Goal: Complete application form: Complete application form

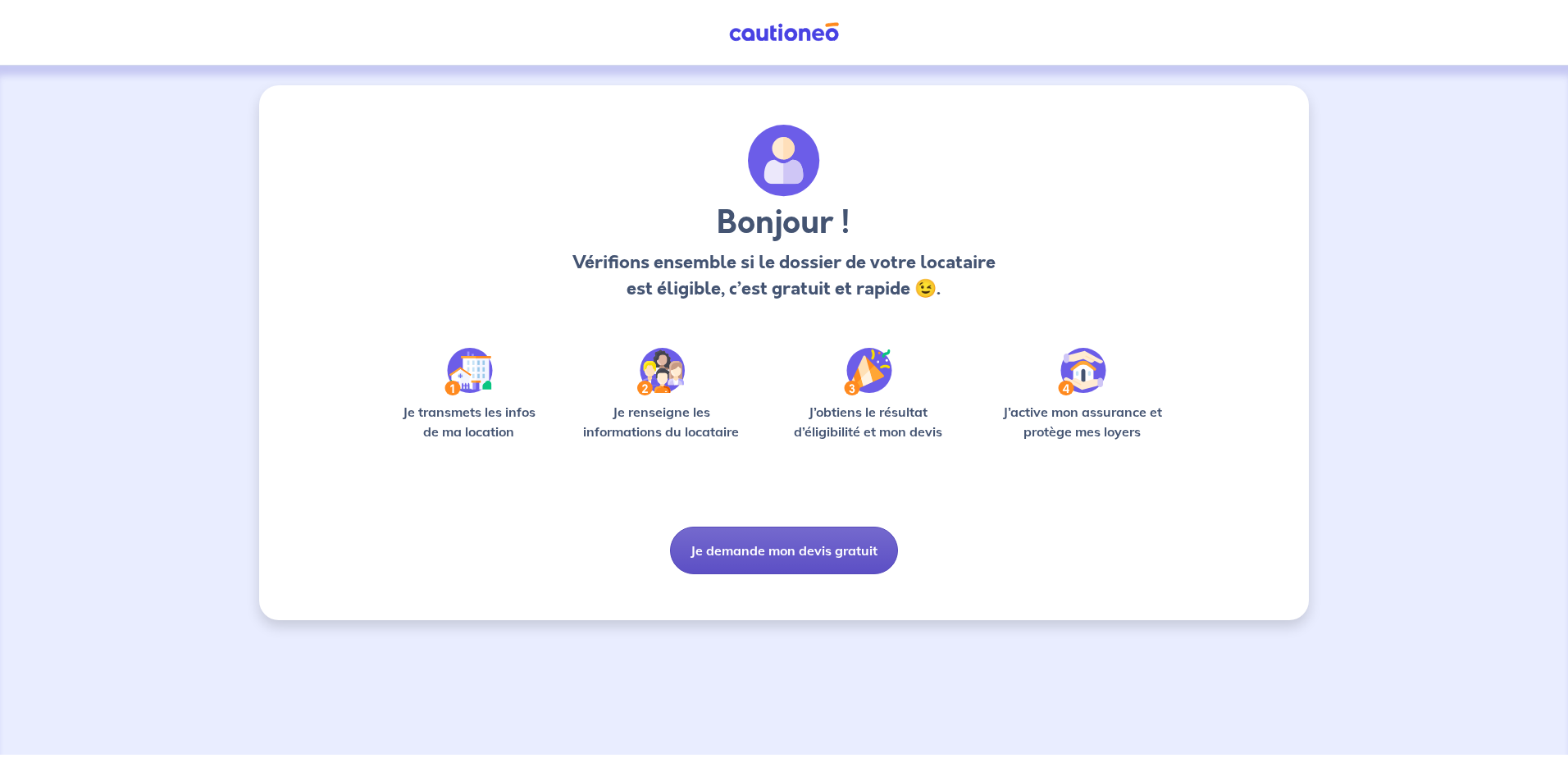
click at [803, 559] on button "Je demande mon devis gratuit" at bounding box center [784, 551] width 228 height 48
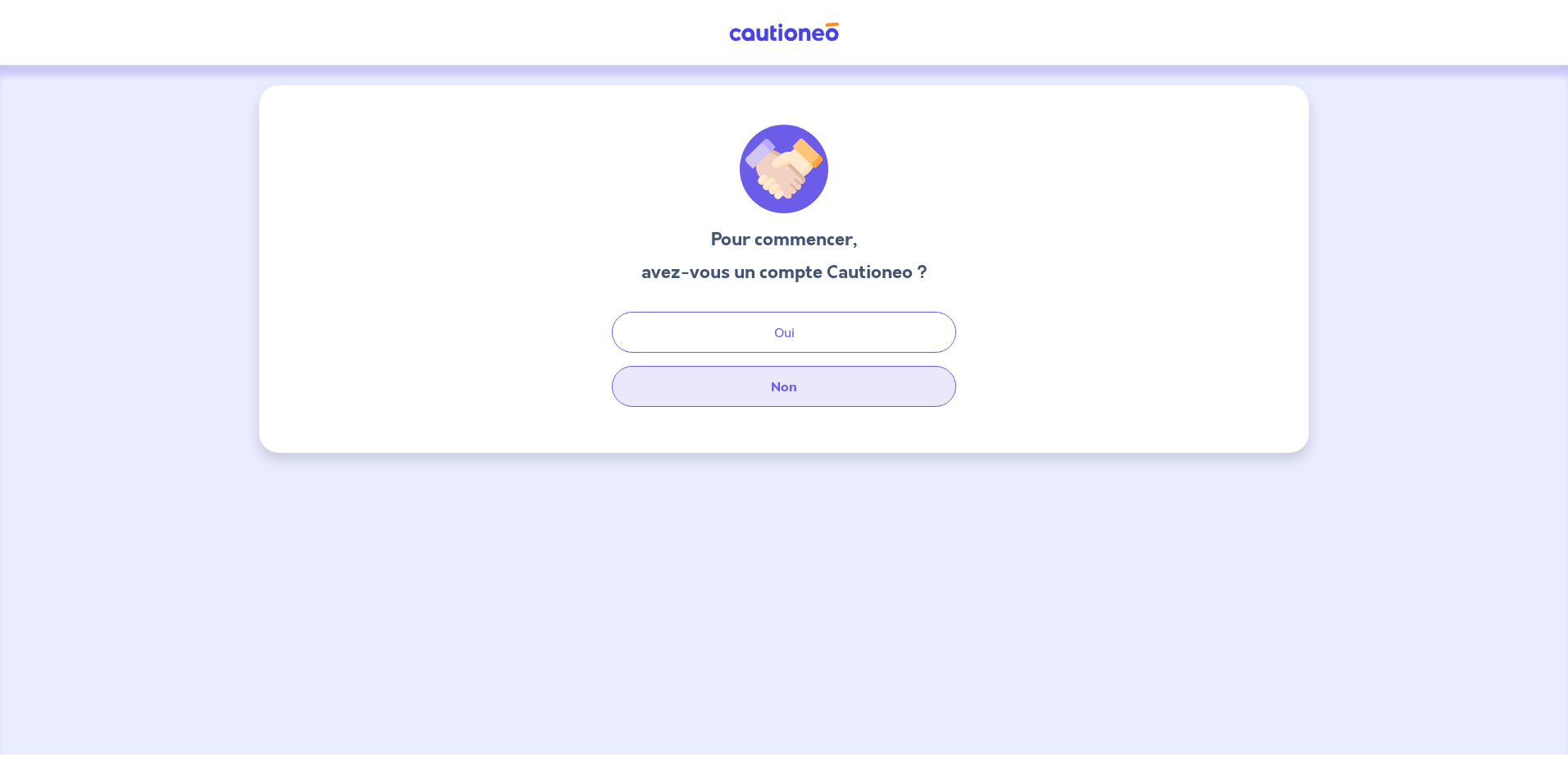
click at [760, 392] on button "Non" at bounding box center [784, 387] width 345 height 41
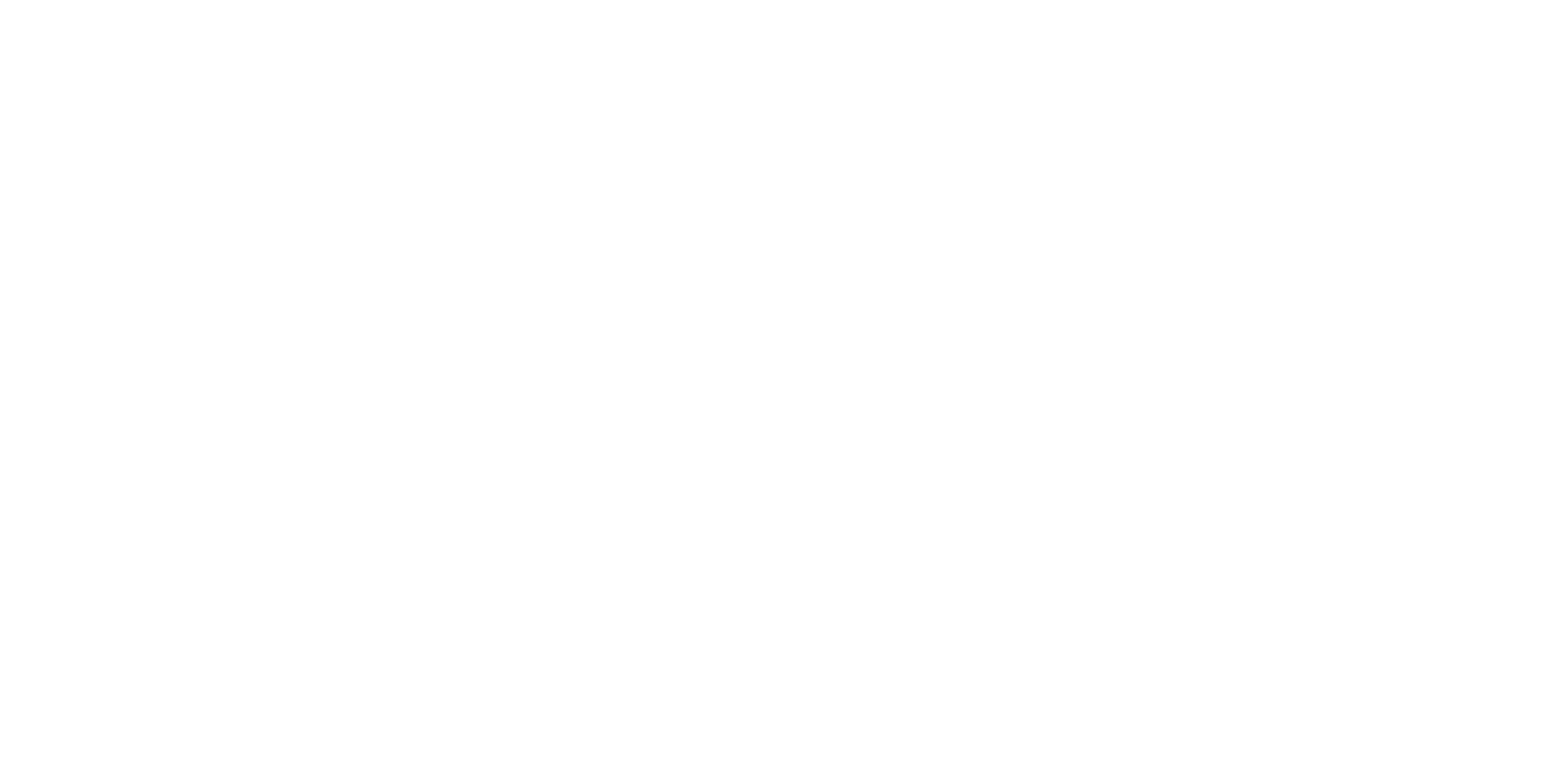
select select "FR"
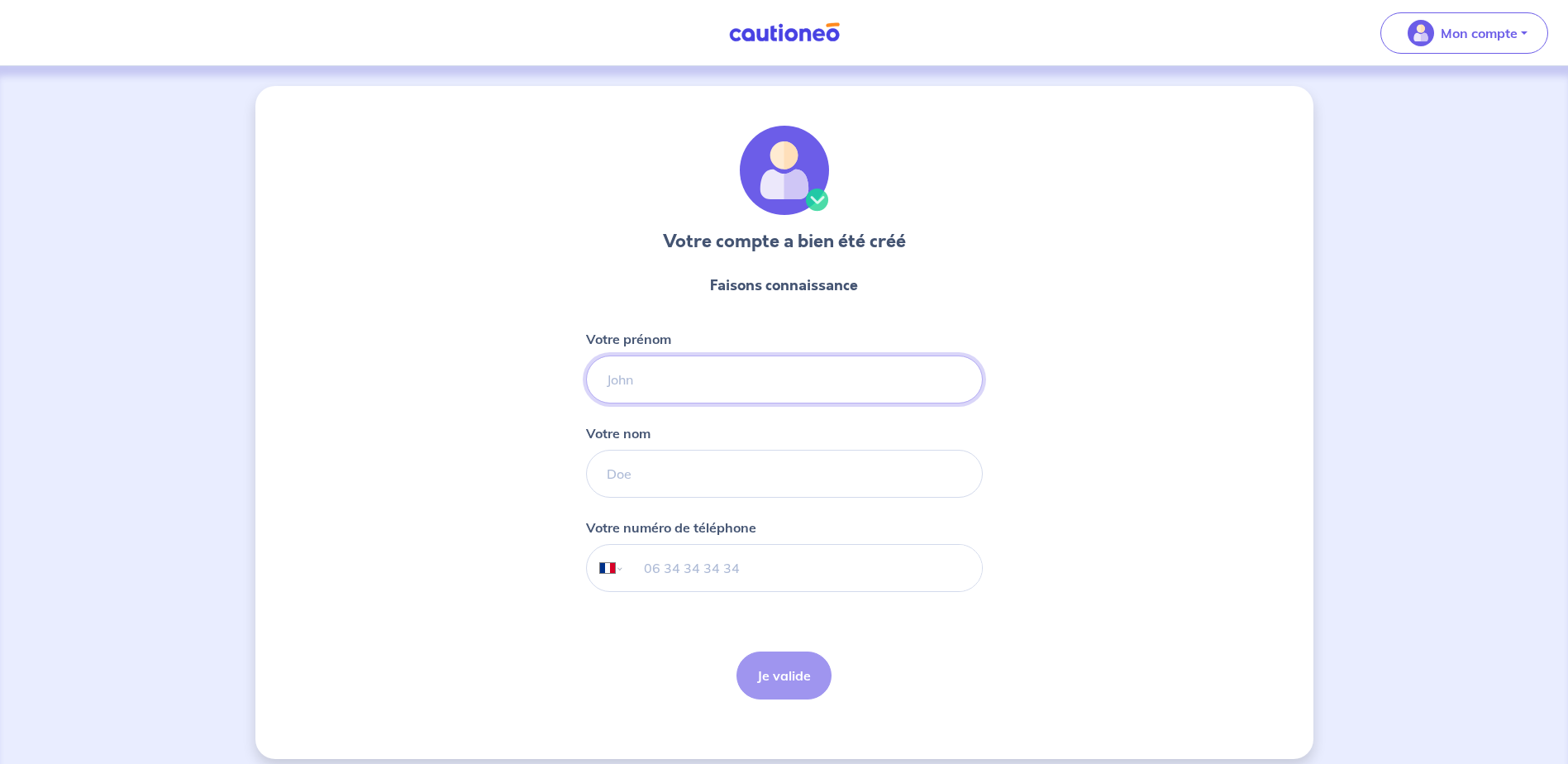
click at [706, 369] on input "Votre prénom" at bounding box center [784, 379] width 397 height 48
type input "CLEMENCE"
click at [647, 509] on form "Faisons connaissance Votre prénom [PERSON_NAME] nom Votre numéro de téléphone I…" at bounding box center [784, 487] width 397 height 452
click at [651, 477] on input "Votre nom" at bounding box center [784, 473] width 397 height 48
type input "CAMBRA"
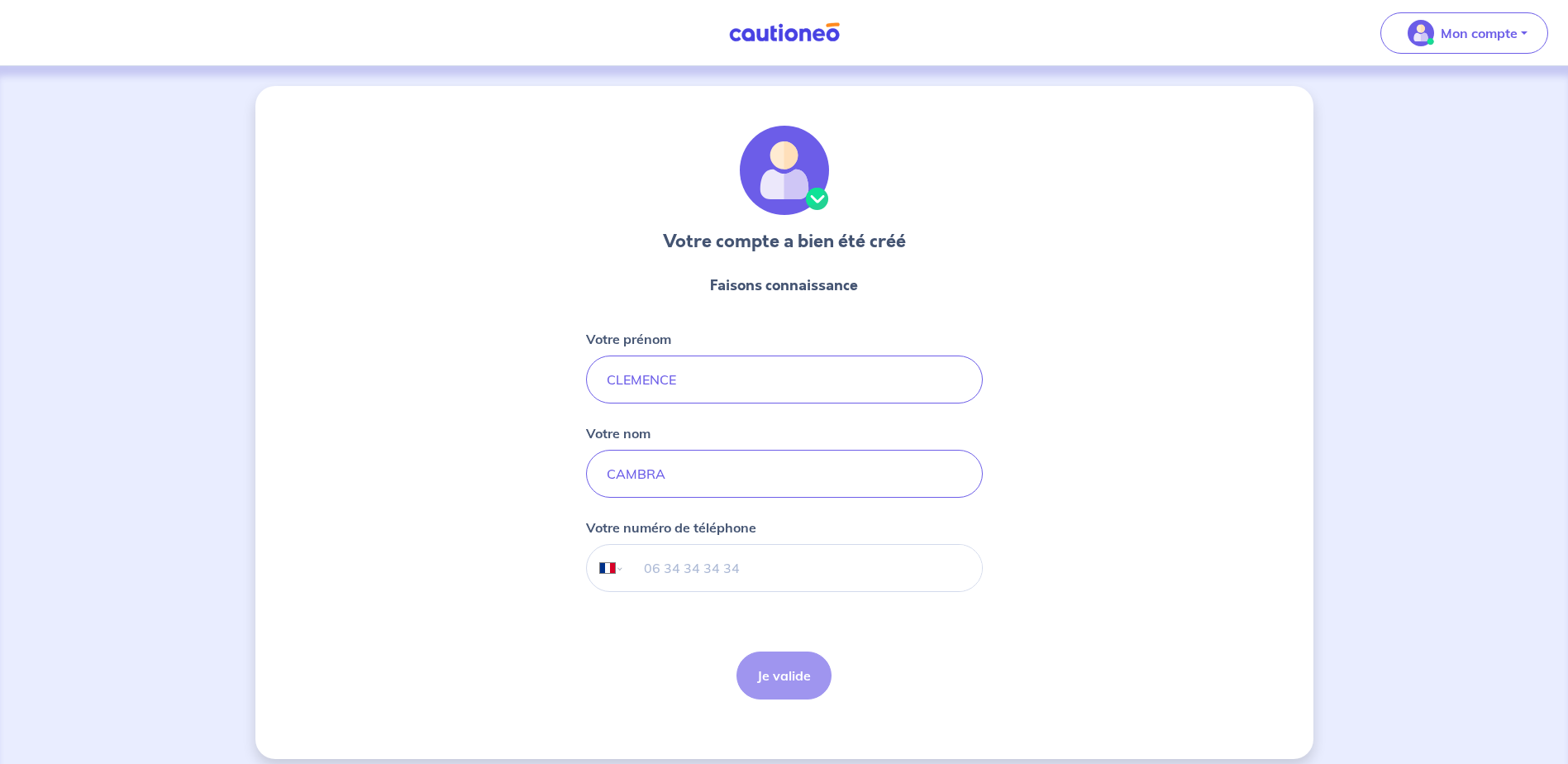
click at [670, 561] on input "tel" at bounding box center [803, 568] width 357 height 46
type input "06 30 13 49 34"
click at [791, 677] on button "Je valide" at bounding box center [784, 675] width 95 height 48
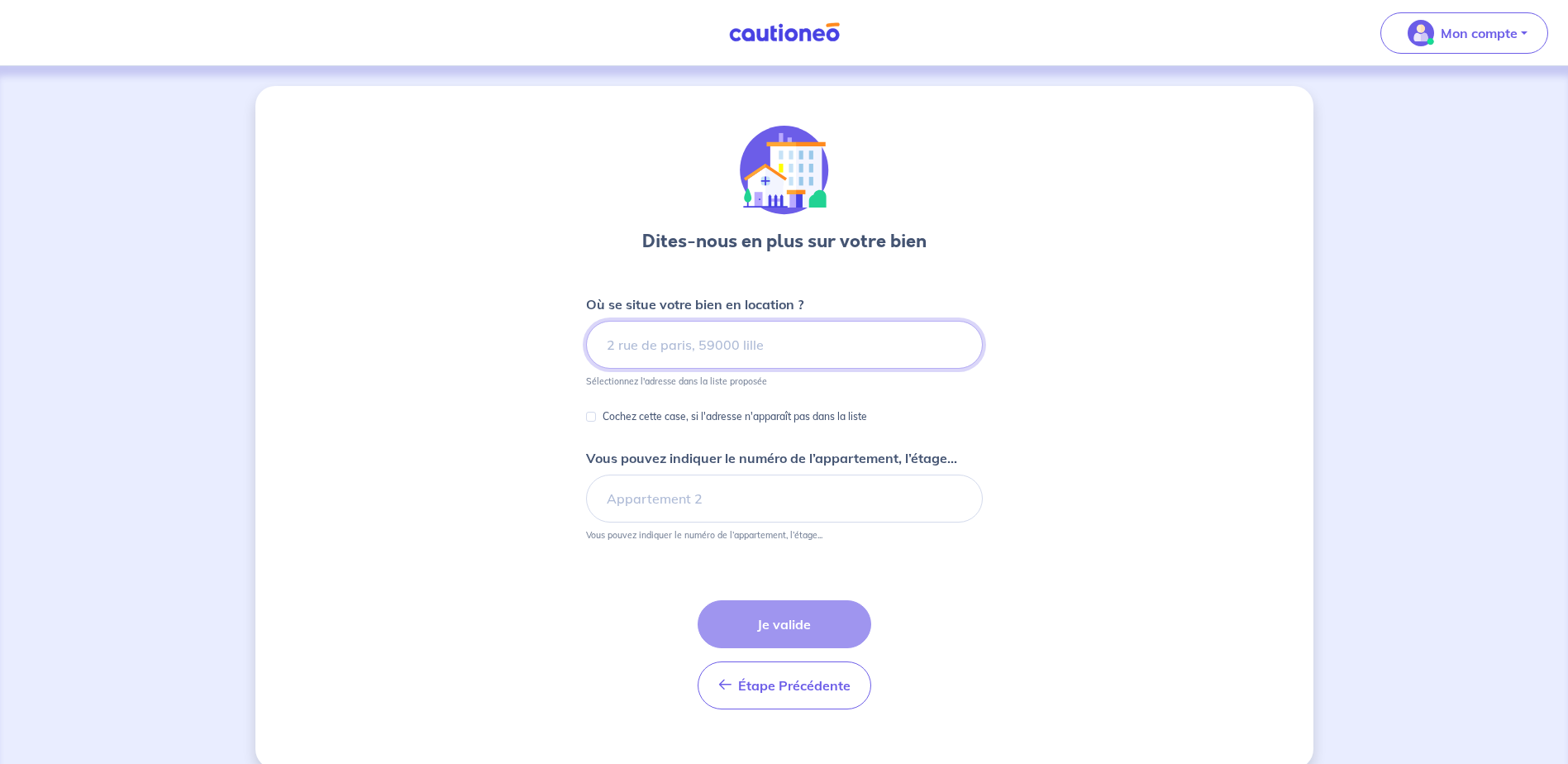
click at [750, 358] on input at bounding box center [784, 345] width 397 height 48
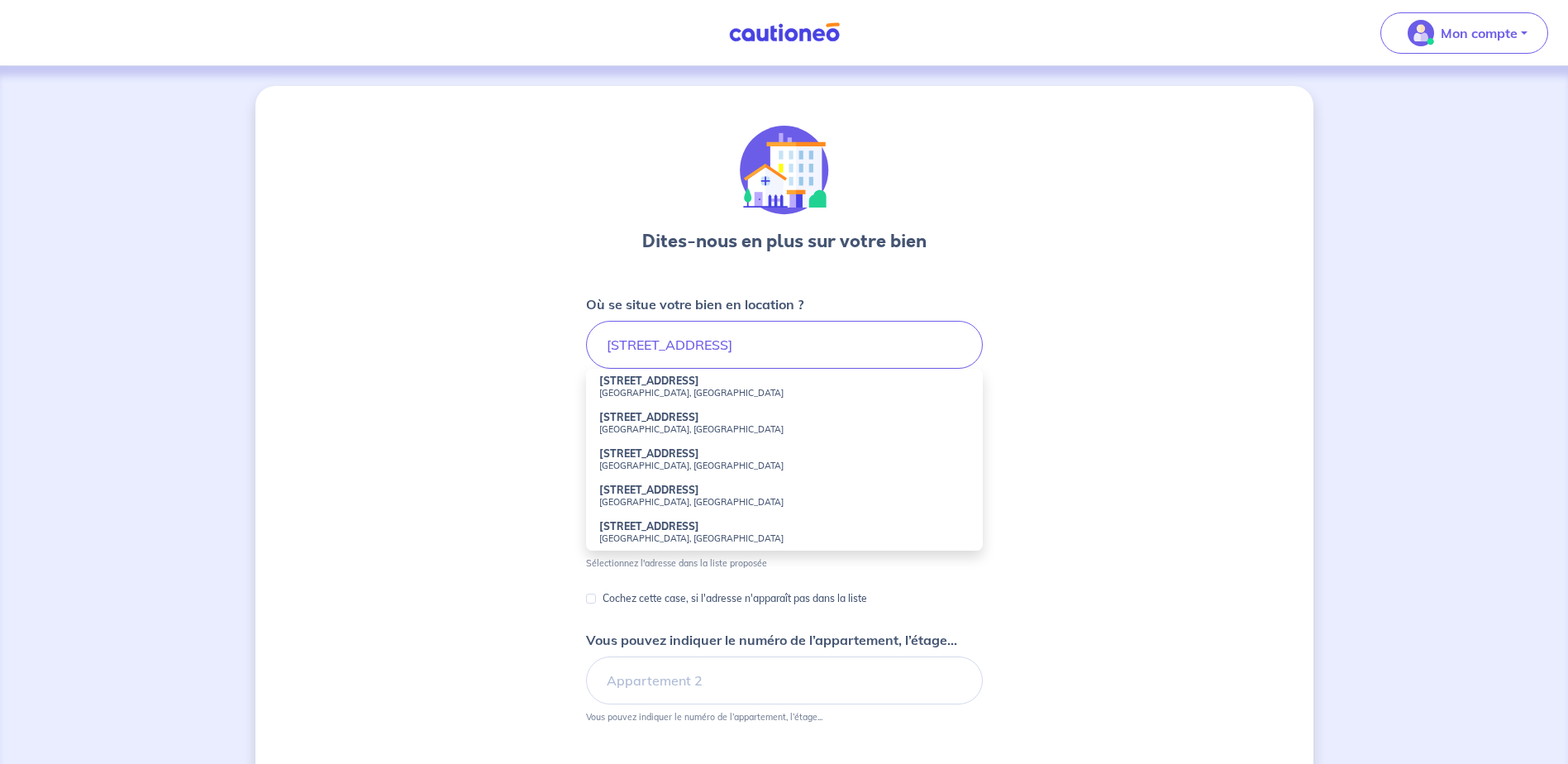
click at [694, 373] on li "[STREET_ADDRESS]" at bounding box center [784, 387] width 397 height 36
type input "[STREET_ADDRESS]"
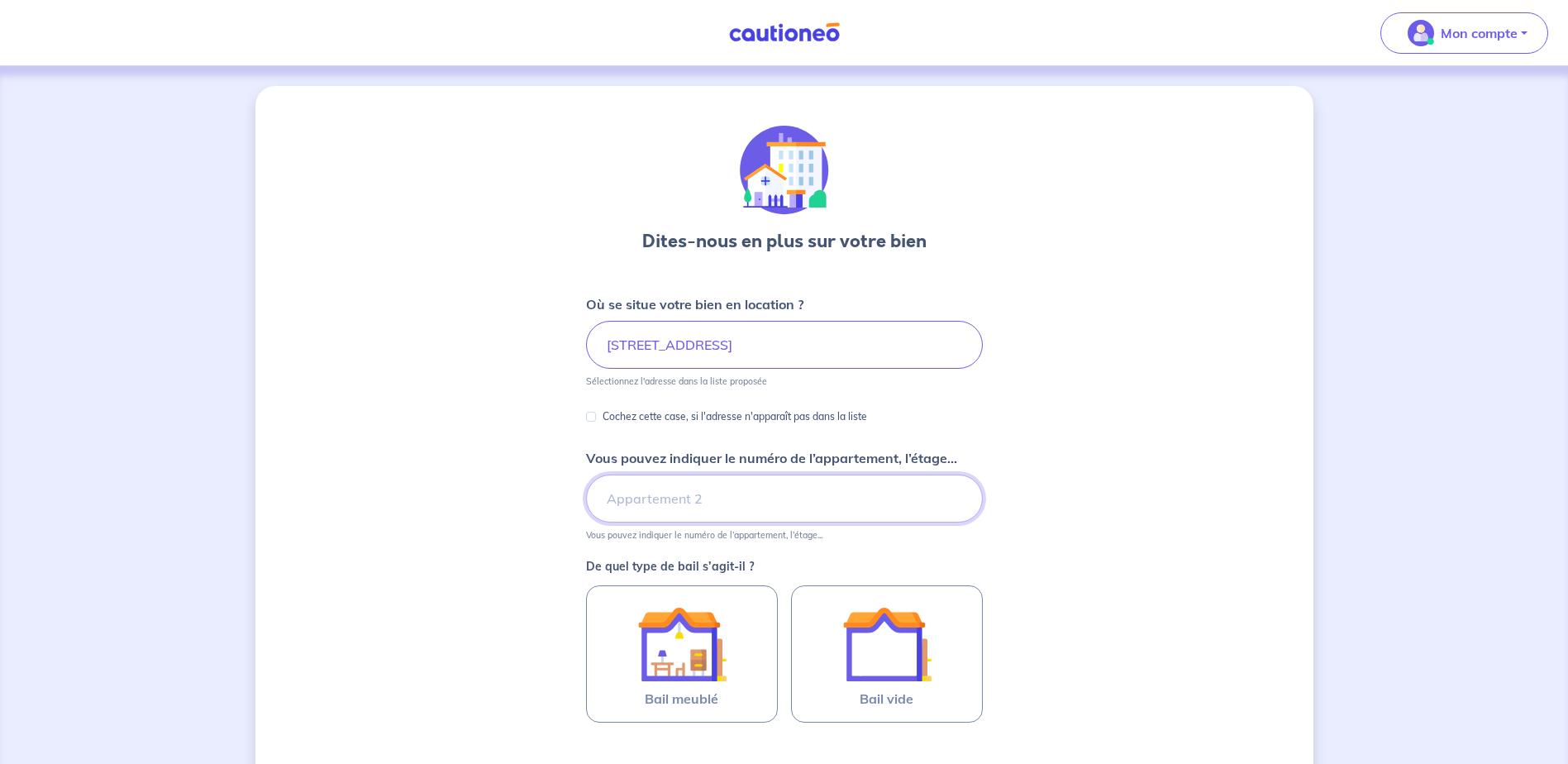
click at [741, 505] on input "Vous pouvez indiquer le numéro de l’appartement, l’étage..." at bounding box center [784, 499] width 397 height 48
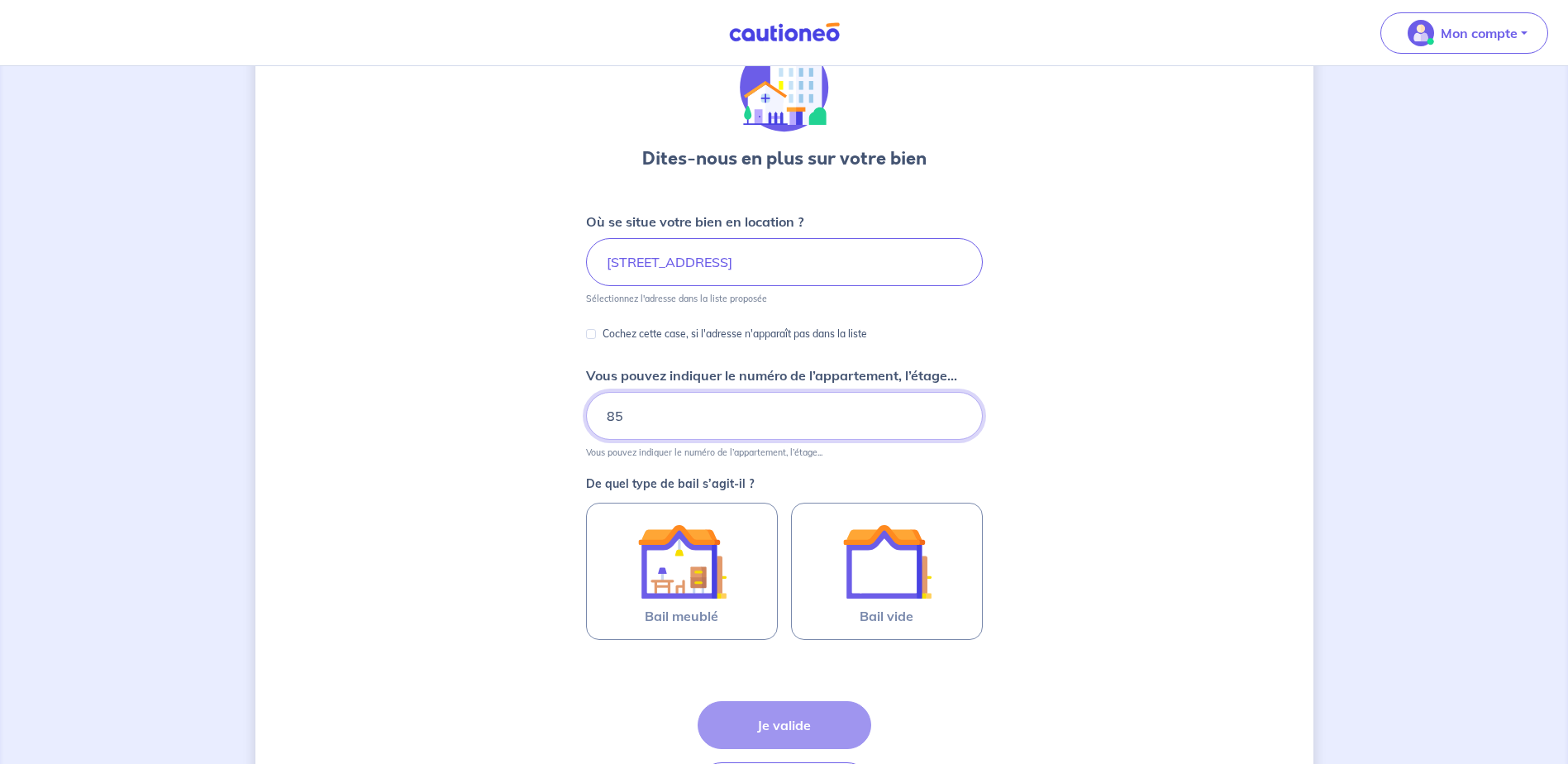
type input "85"
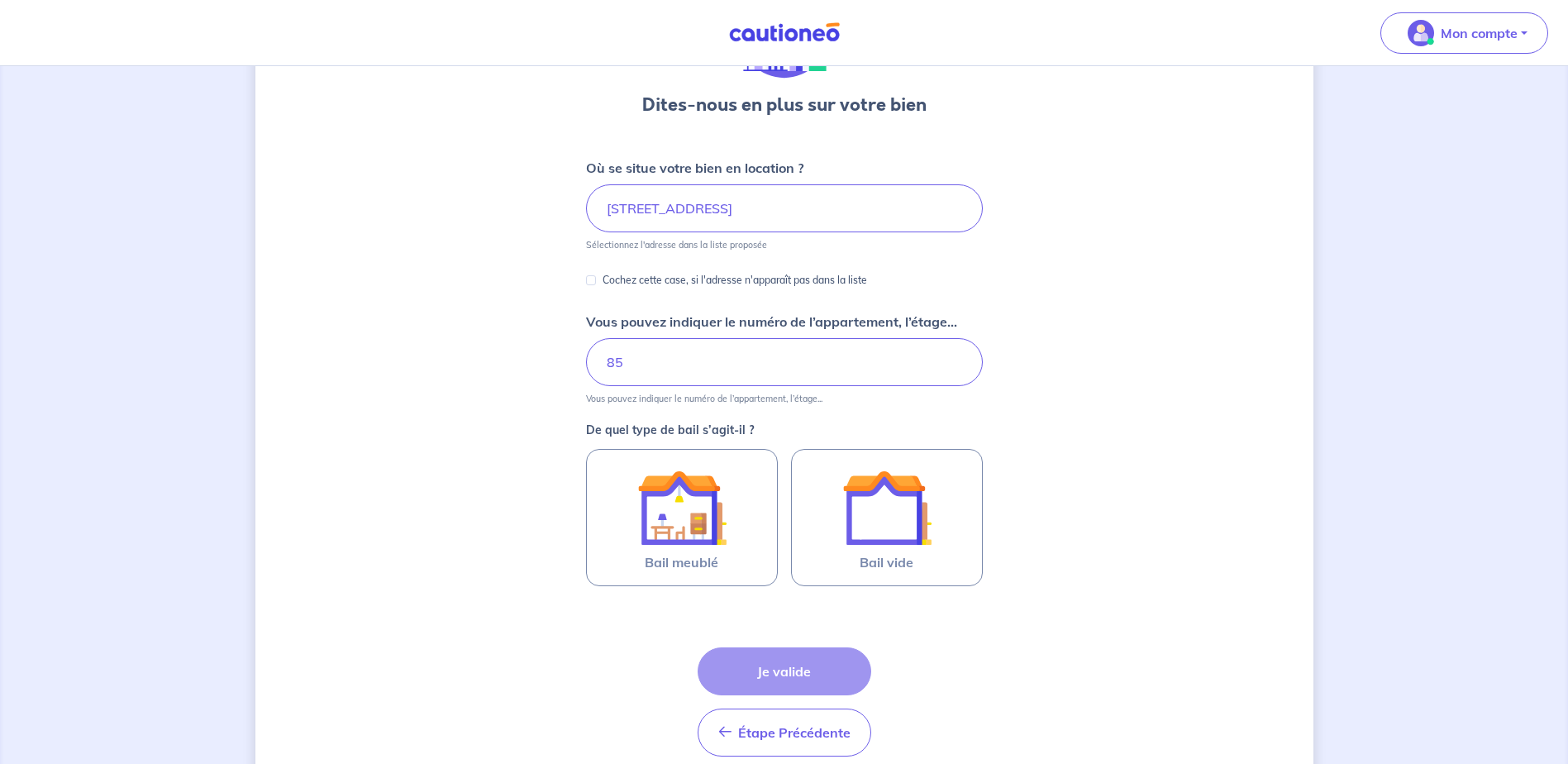
scroll to position [166, 0]
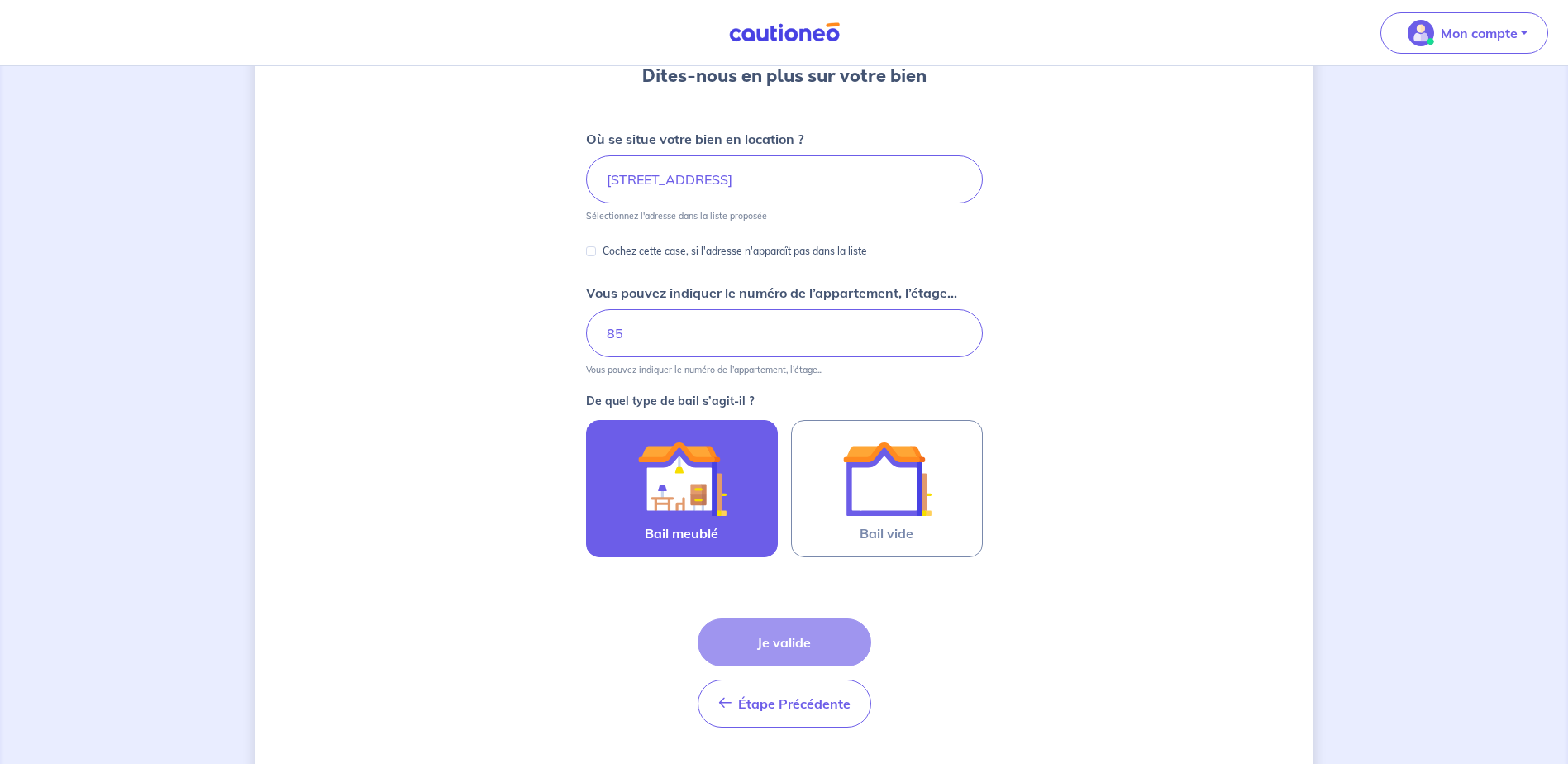
click at [724, 443] on img at bounding box center [682, 479] width 90 height 90
click at [0, 0] on input "Bail meublé" at bounding box center [0, 0] width 0 height 0
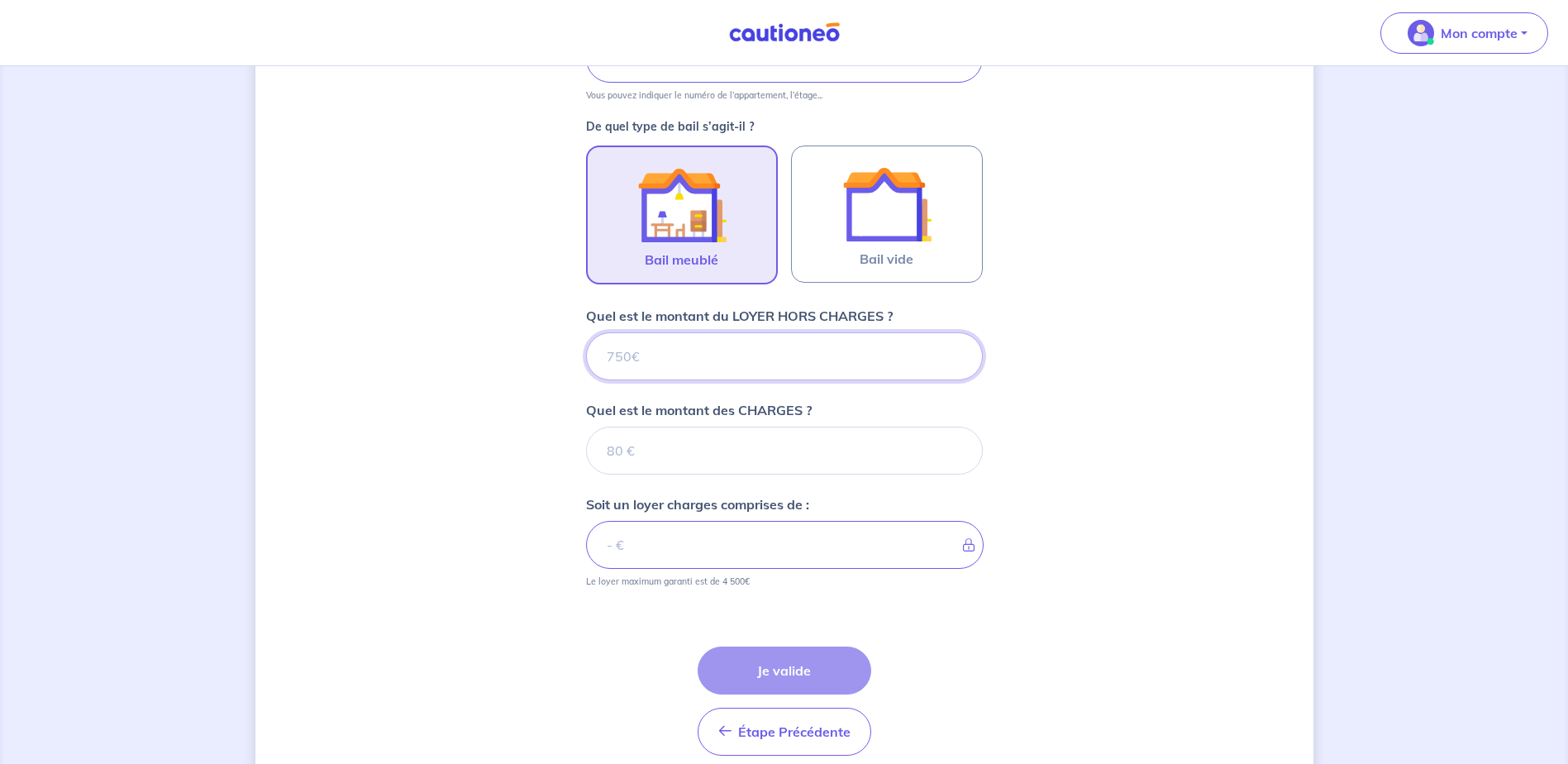
scroll to position [511, 0]
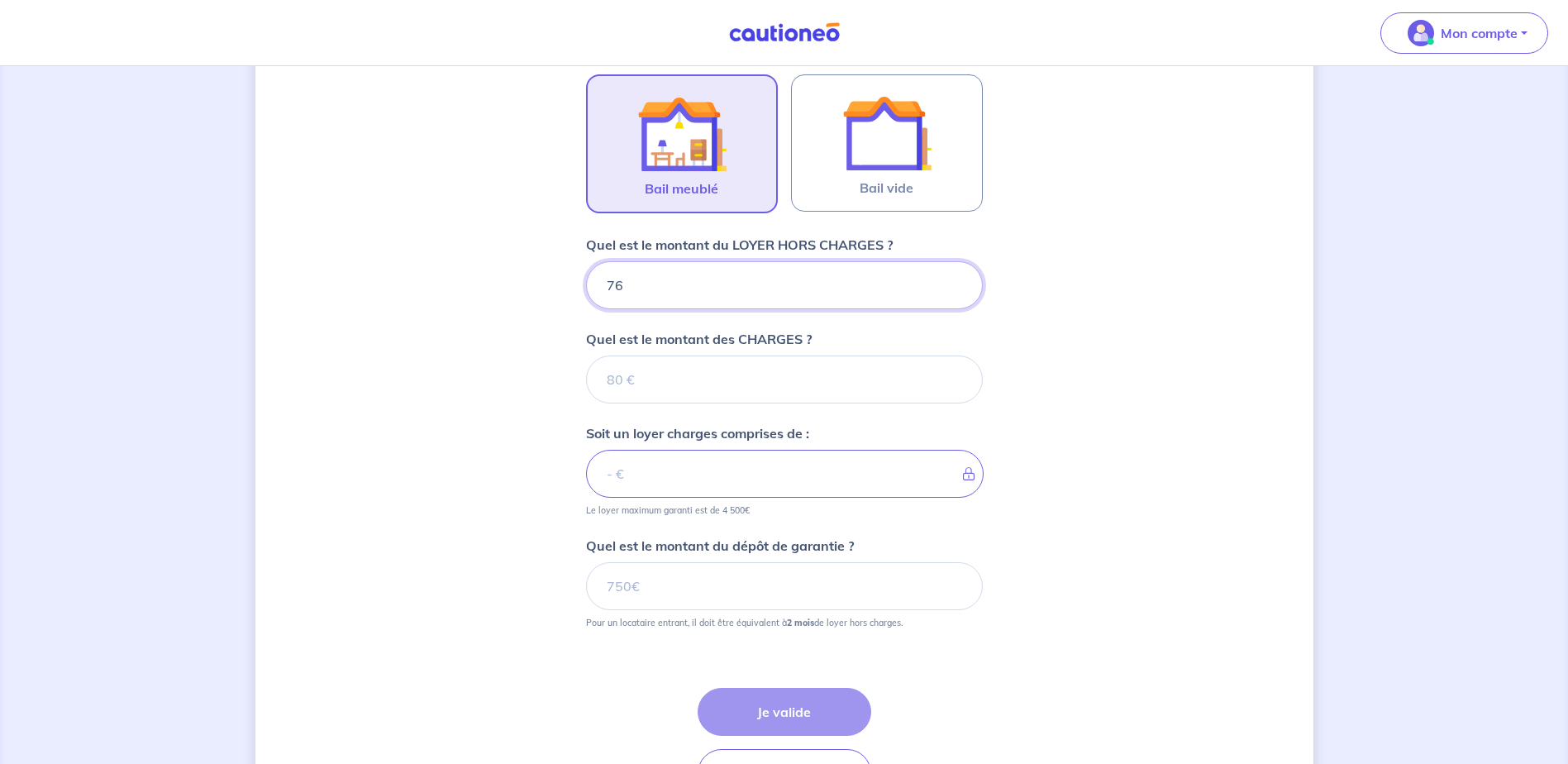
type input "765"
click at [703, 378] on input "Quel est le montant des CHARGES ?" at bounding box center [784, 379] width 397 height 48
type input "85"
type input "850"
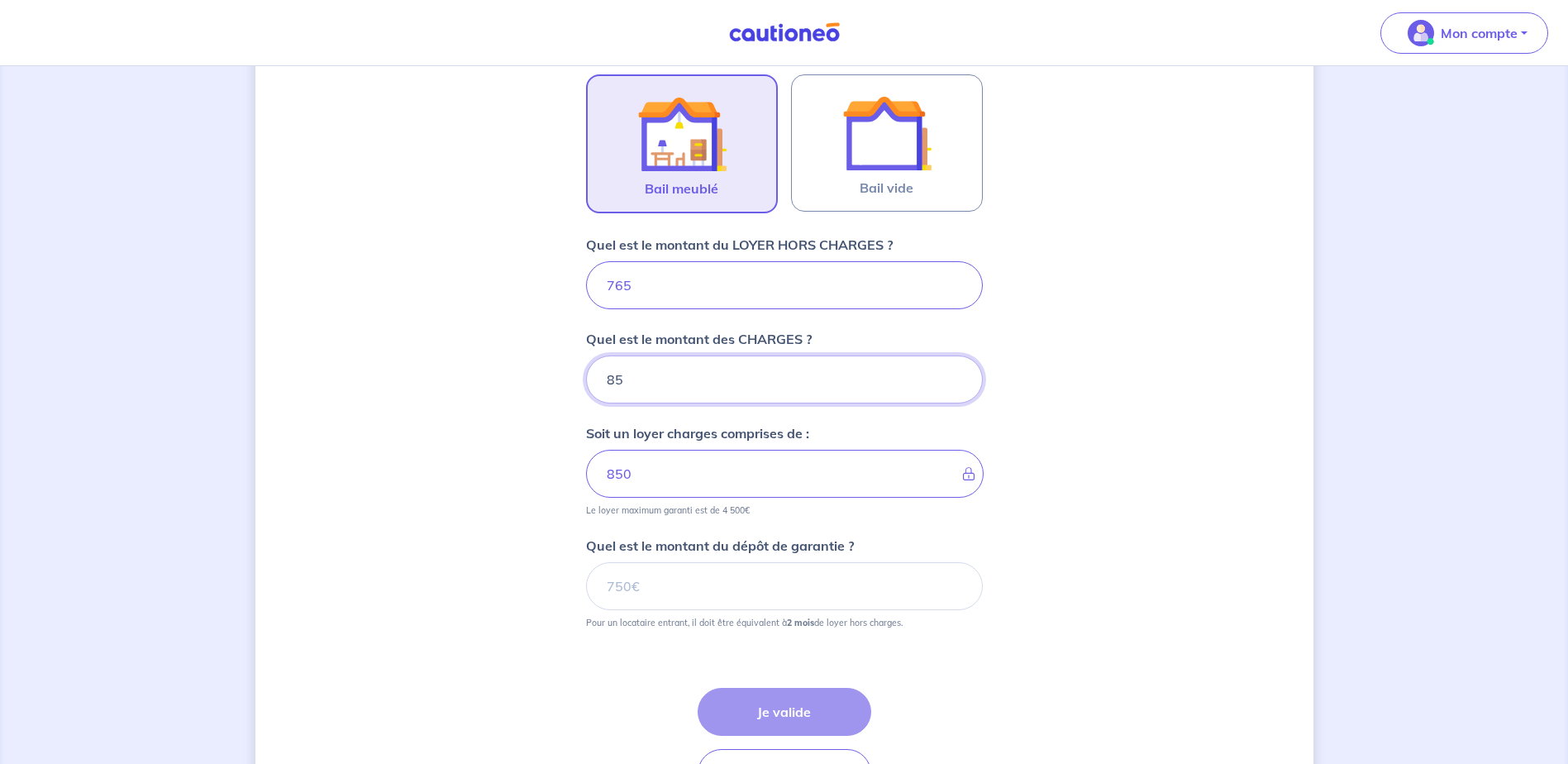
type input "85"
click at [550, 525] on div "Dites-nous en plus sur votre bien Où se situe votre bien en location ? [STREET_…" at bounding box center [784, 215] width 1059 height 1282
click at [670, 598] on input "Quel est le montant du dépôt de garantie ?" at bounding box center [784, 586] width 397 height 48
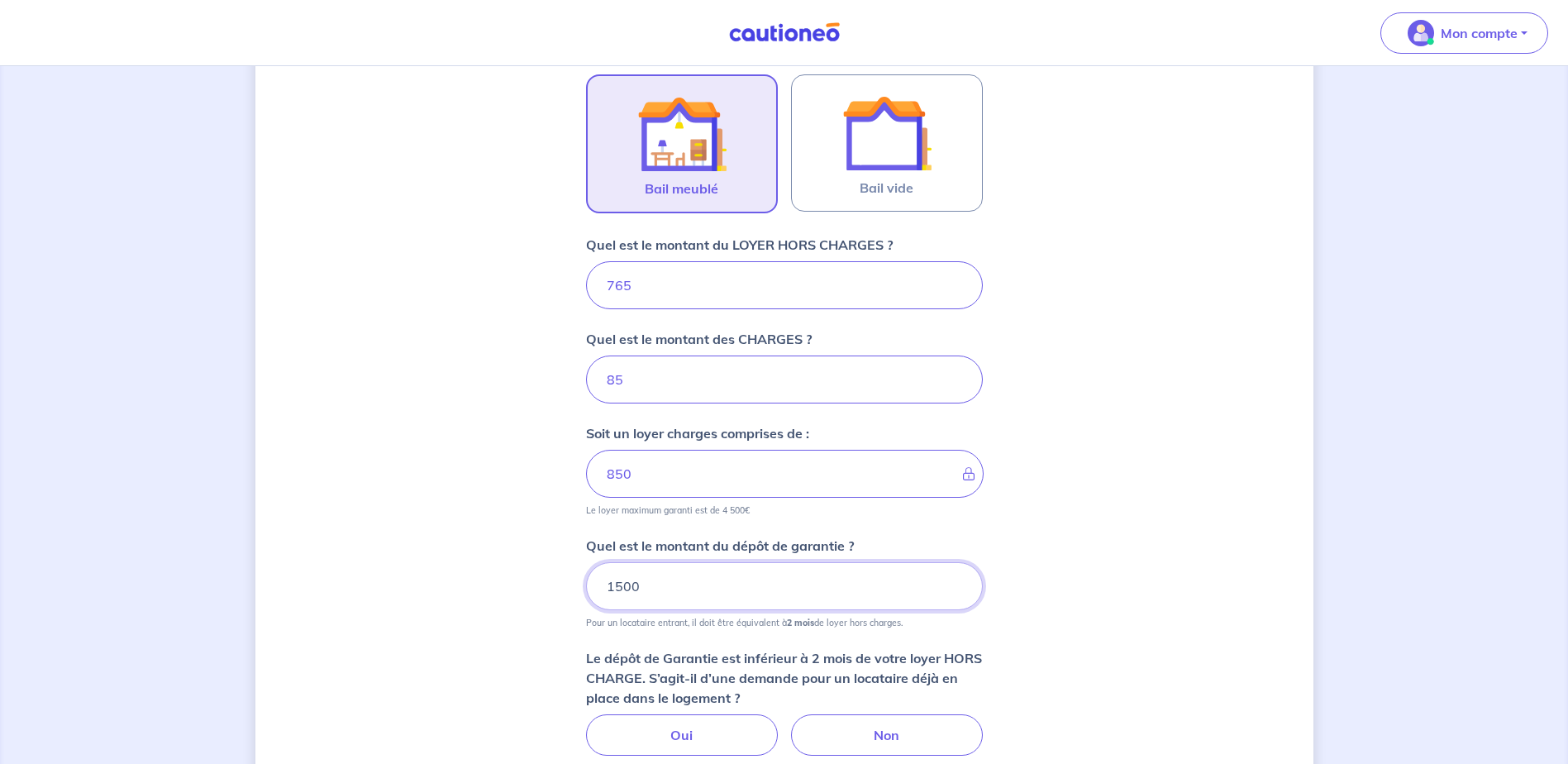
type input "1500"
click at [1134, 592] on div "Dites-nous en plus sur votre bien Où se situe votre bien en location ? [STREET_…" at bounding box center [784, 279] width 1059 height 1409
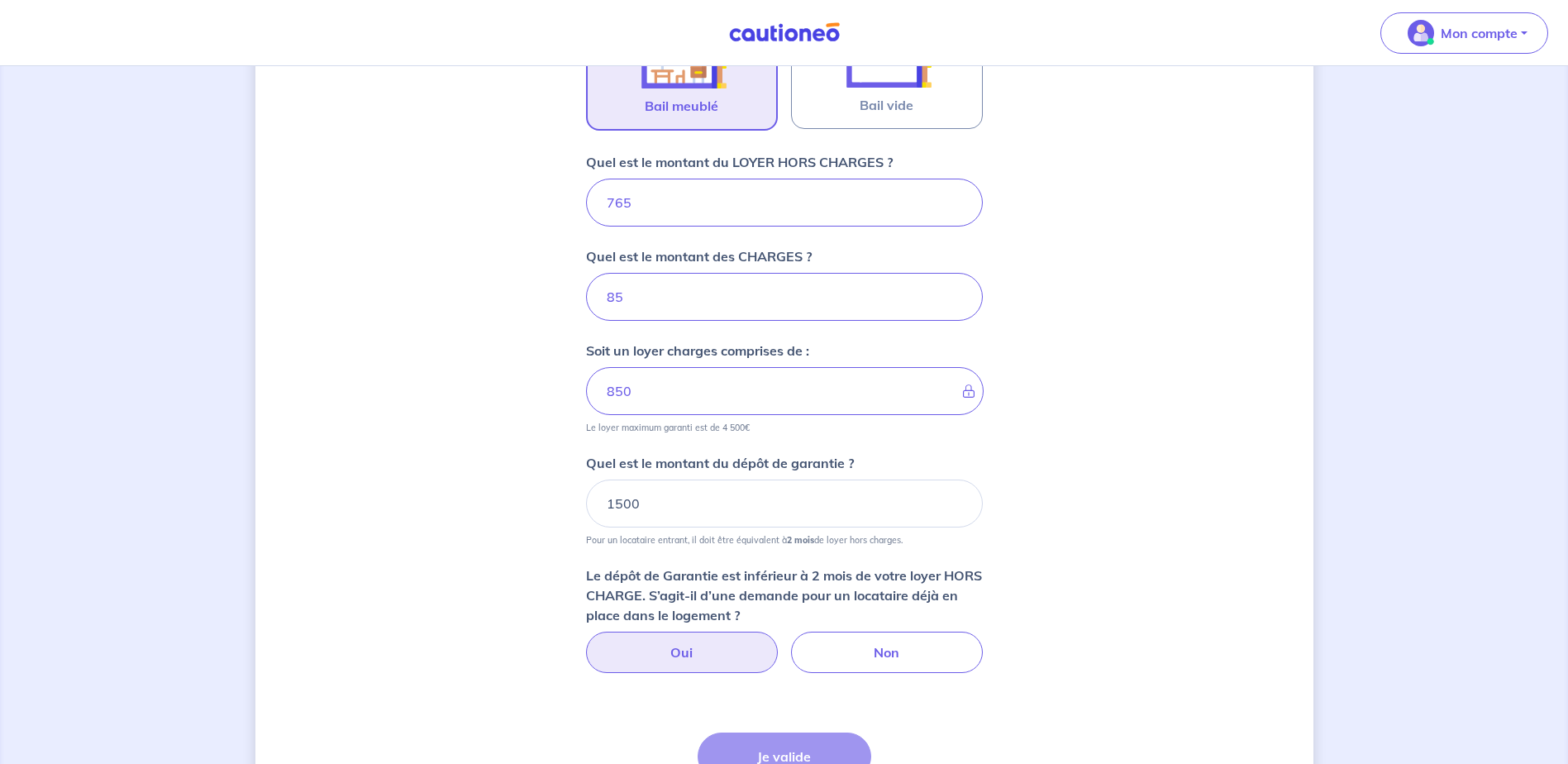
click at [721, 656] on label "Oui" at bounding box center [682, 653] width 192 height 42
click at [779, 643] on input "Oui" at bounding box center [784, 637] width 11 height 11
radio input "true"
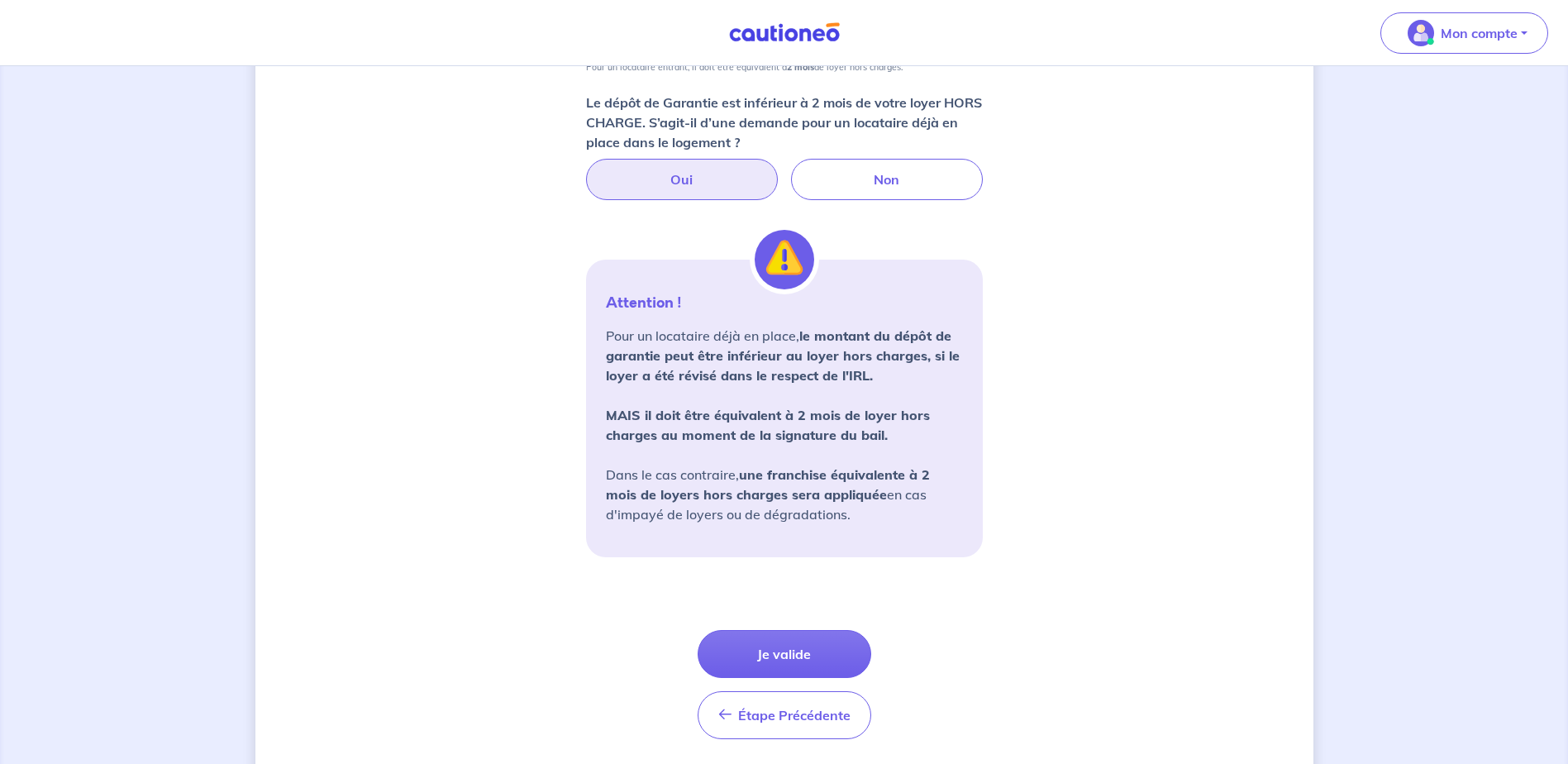
scroll to position [1122, 0]
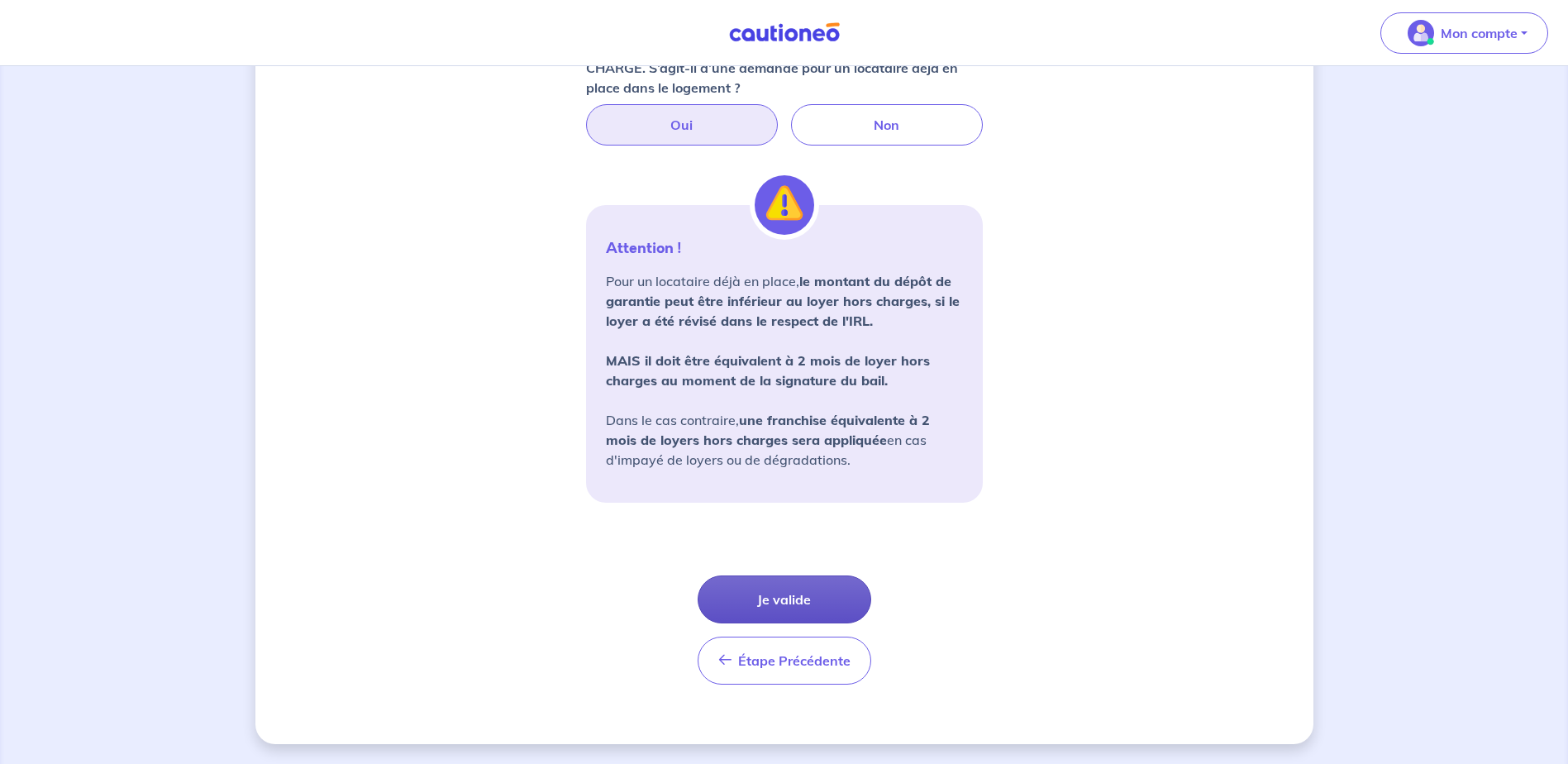
click at [778, 599] on button "Je valide" at bounding box center [784, 599] width 174 height 48
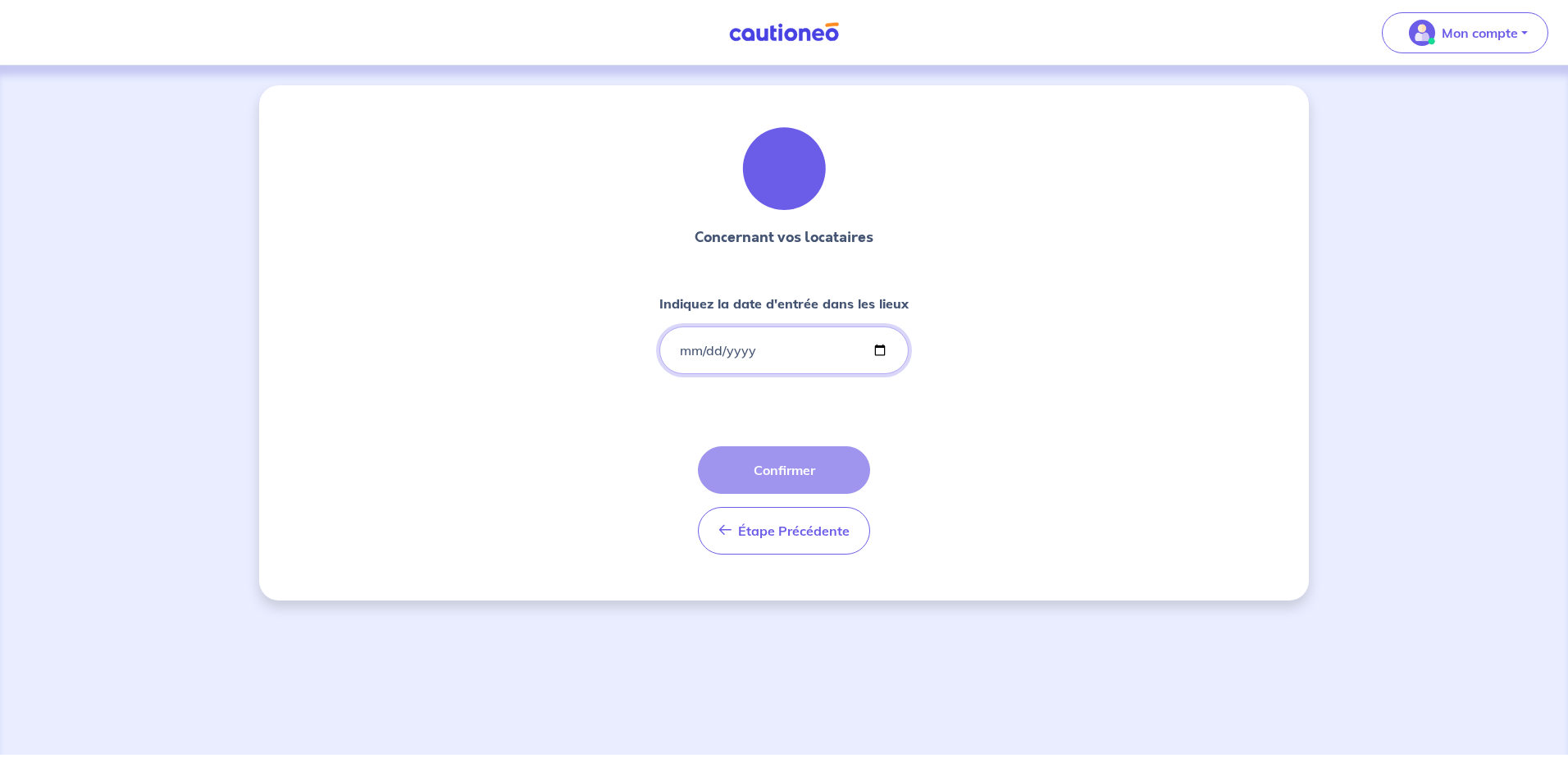
click at [772, 339] on input "Indiquez la date d'entrée dans les lieux" at bounding box center [784, 350] width 250 height 48
click at [871, 351] on input "Indiquez la date d'entrée dans les lieux" at bounding box center [784, 350] width 250 height 48
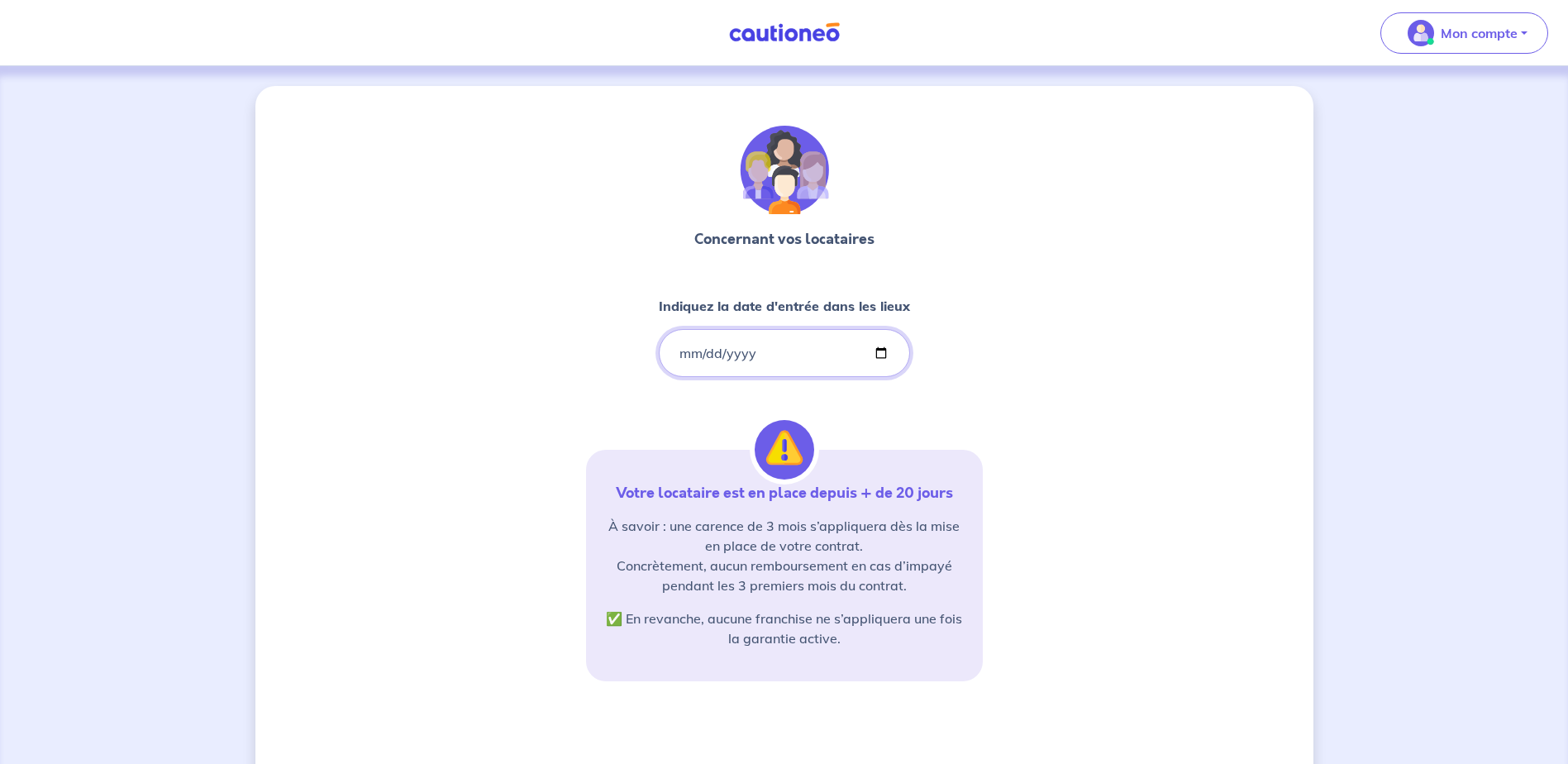
type input "[DATE]"
click at [915, 416] on div "Concernant vos locataires Indiquez la date d'entrée dans les lieux [DATE] Votre…" at bounding box center [784, 501] width 397 height 751
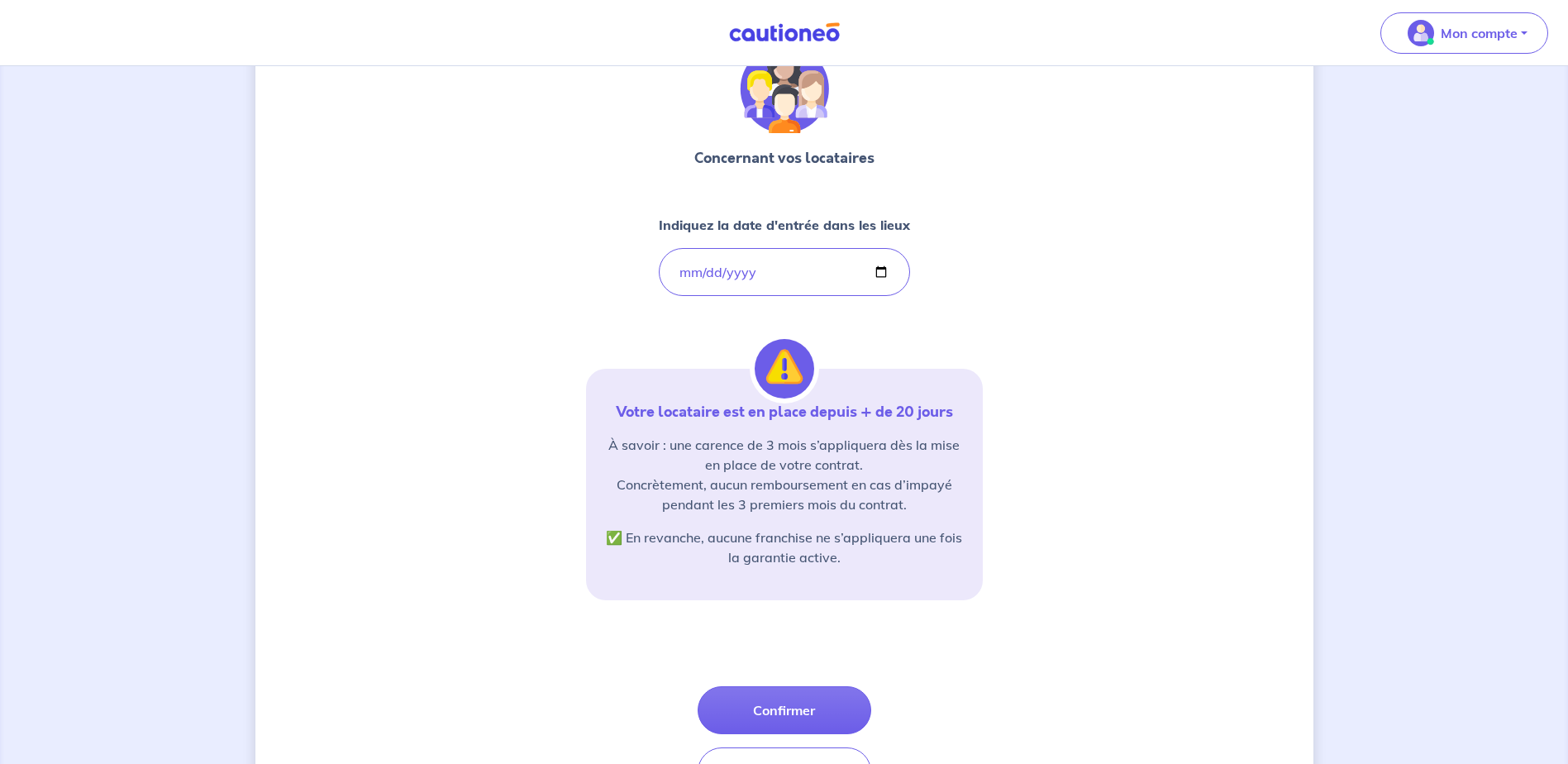
scroll to position [178, 0]
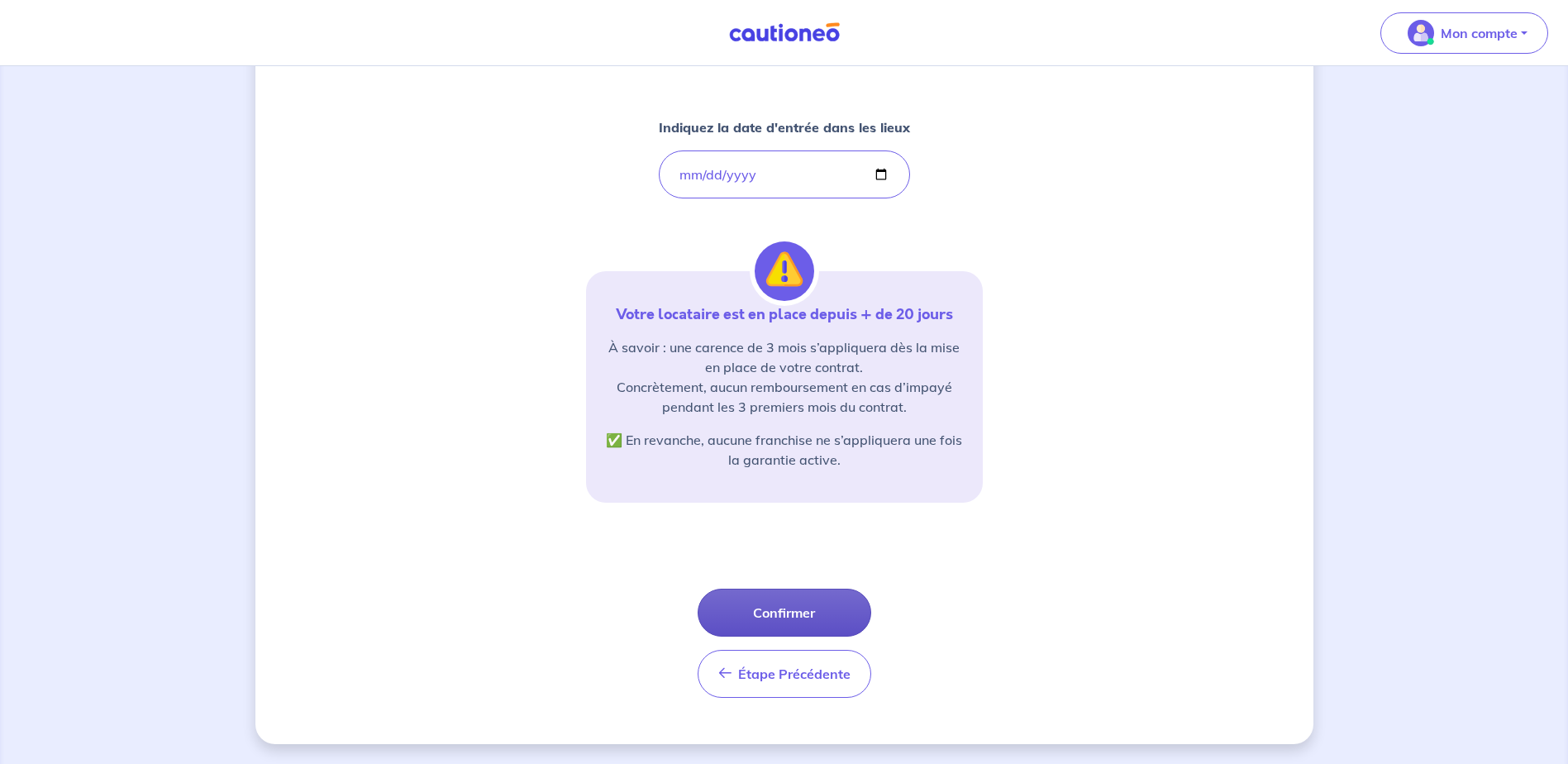
click at [761, 616] on button "Confirmer" at bounding box center [784, 613] width 174 height 48
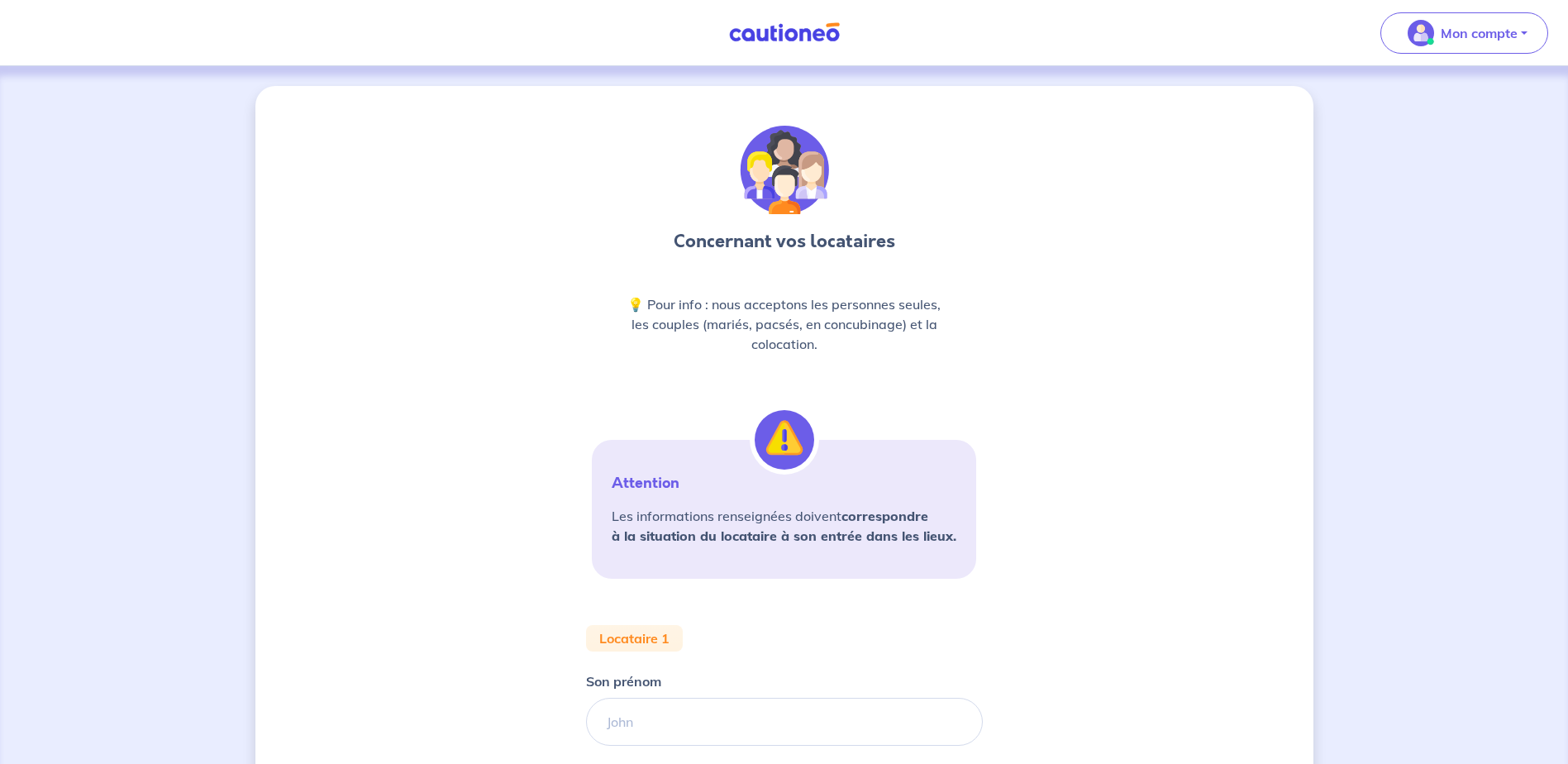
scroll to position [324, 0]
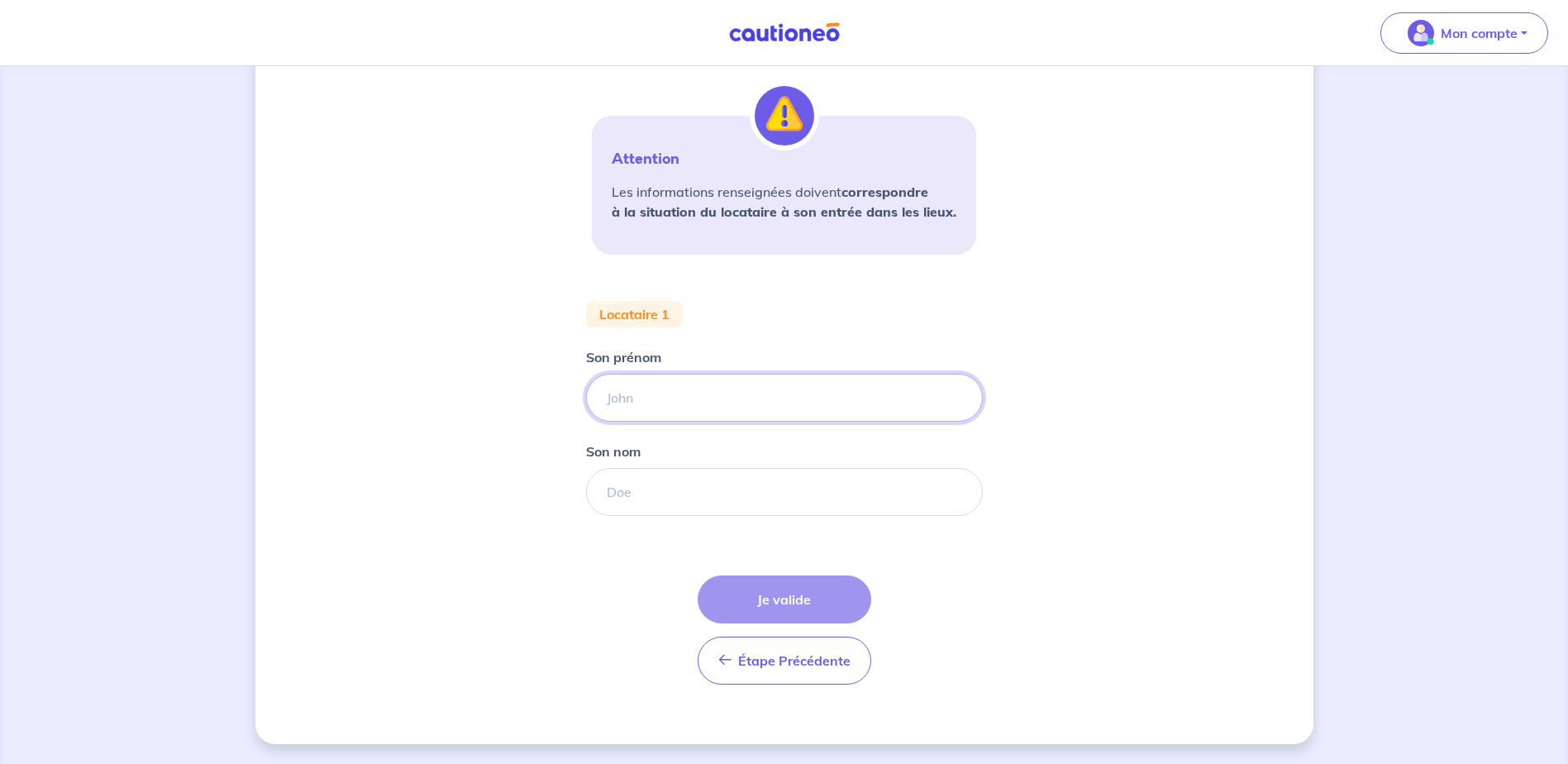
click at [794, 413] on input "Son prénom" at bounding box center [784, 397] width 397 height 48
click at [925, 399] on input "Son prénom" at bounding box center [784, 397] width 397 height 48
click at [736, 399] on input "Son prénom" at bounding box center [784, 397] width 397 height 48
type input "[PERSON_NAME]"
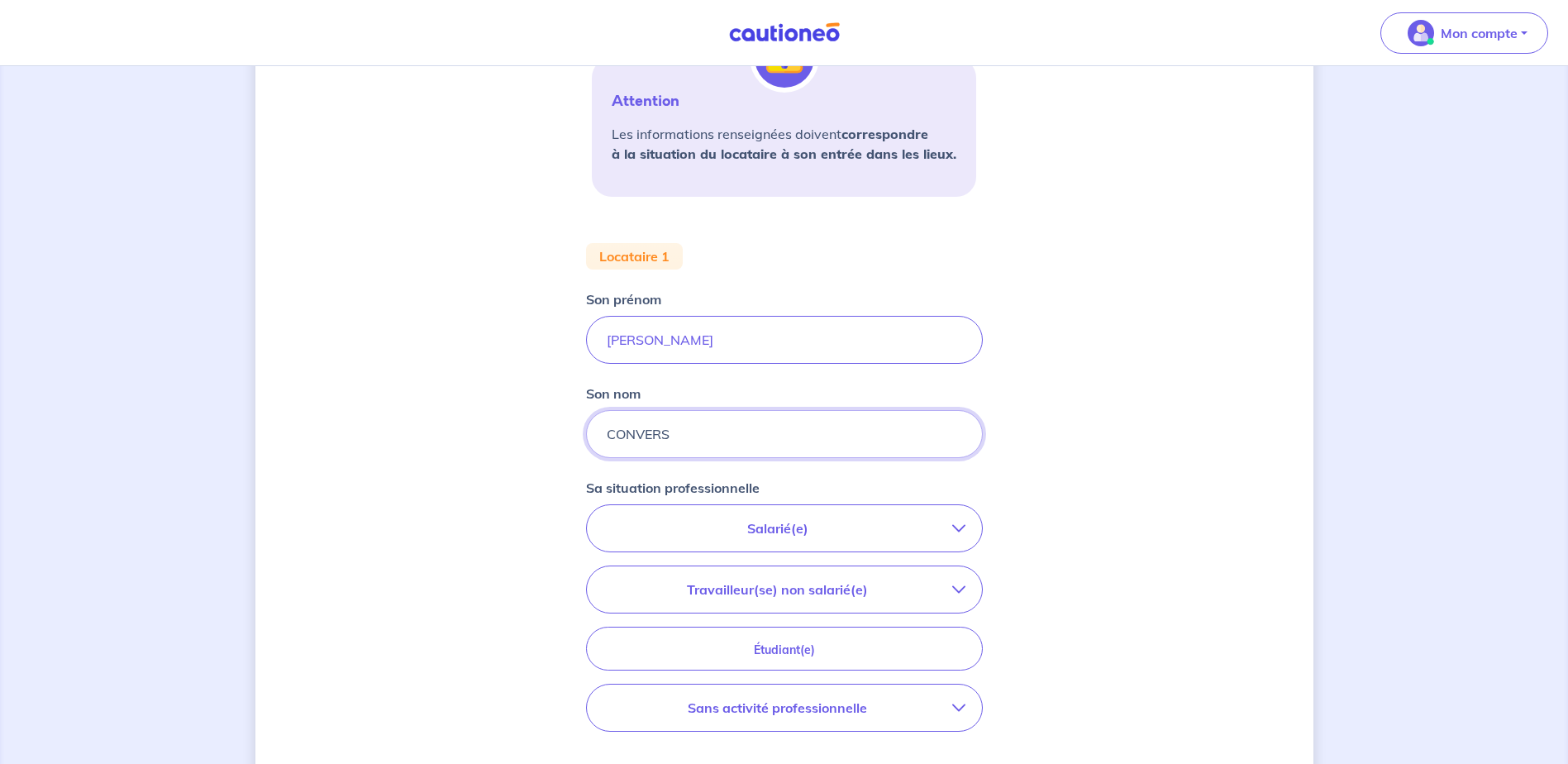
scroll to position [407, 0]
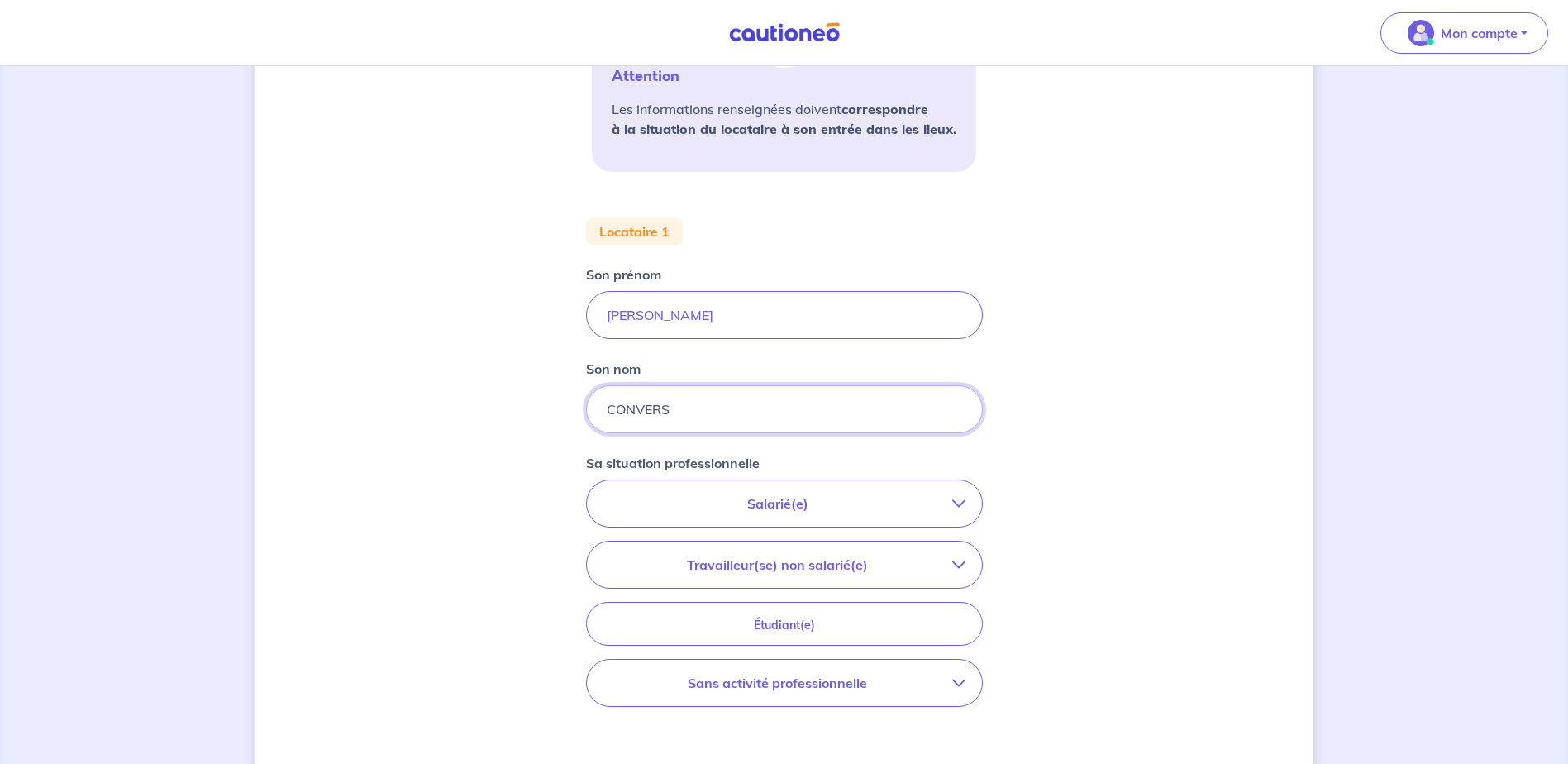
type input "CONVERS"
click at [807, 599] on div "Salarié(e) CDI hors période d'essai CDI en période d'essai (min. 3 bulletins de…" at bounding box center [784, 593] width 397 height 227
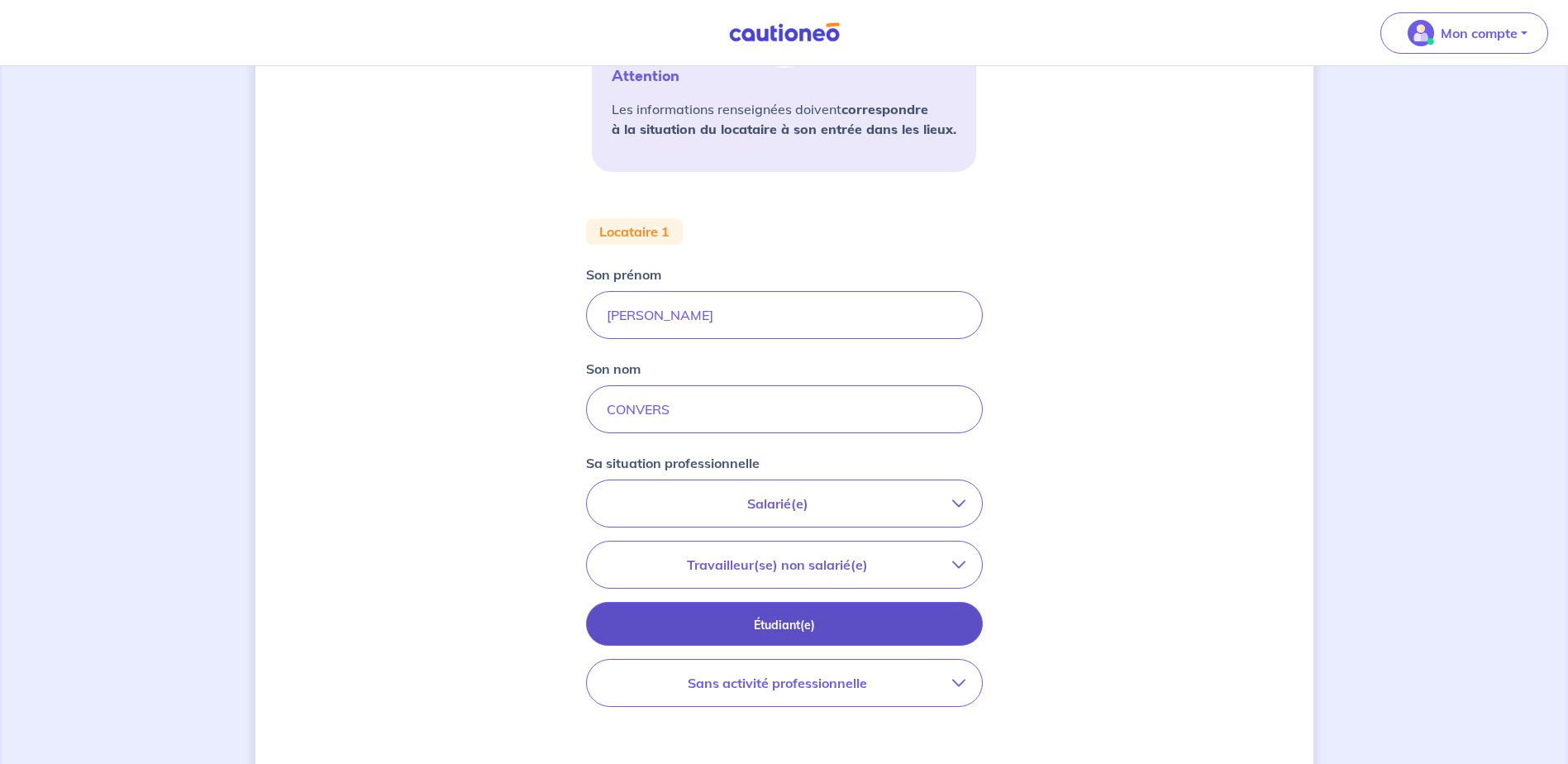
click at [806, 630] on p "Étudiant(e)" at bounding box center [784, 626] width 356 height 18
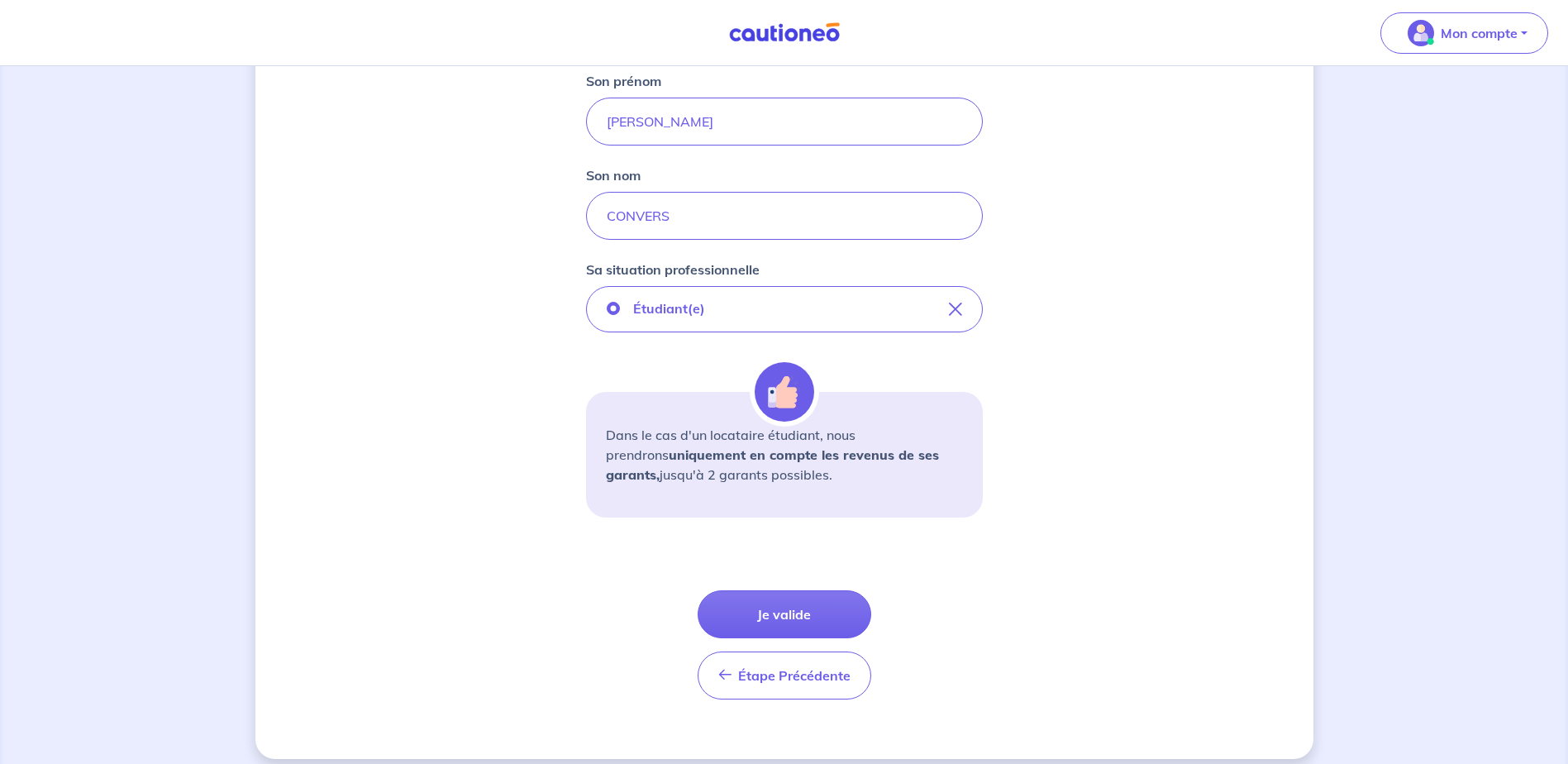
scroll to position [616, 0]
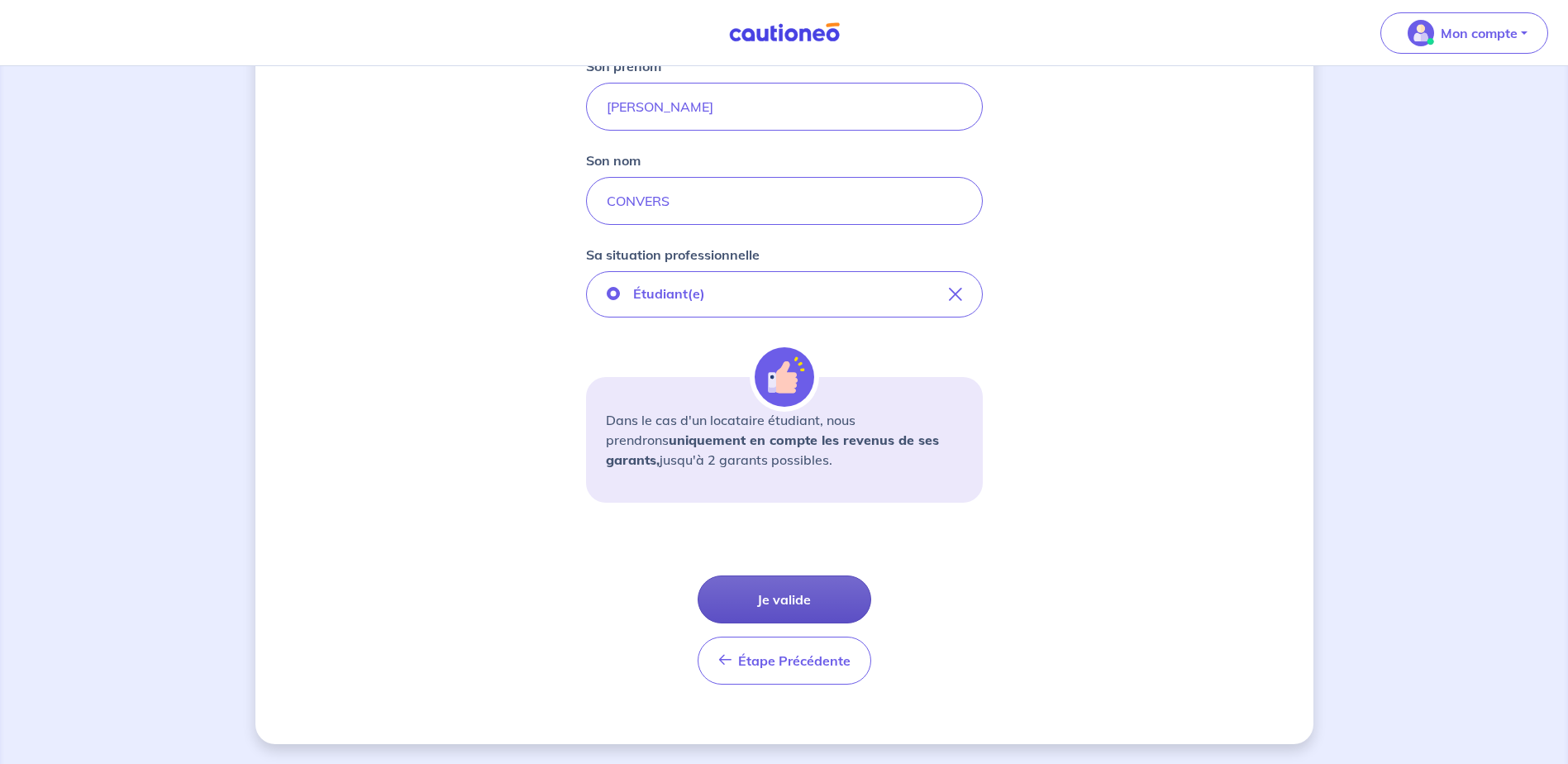
click at [822, 590] on button "Je valide" at bounding box center [784, 599] width 174 height 48
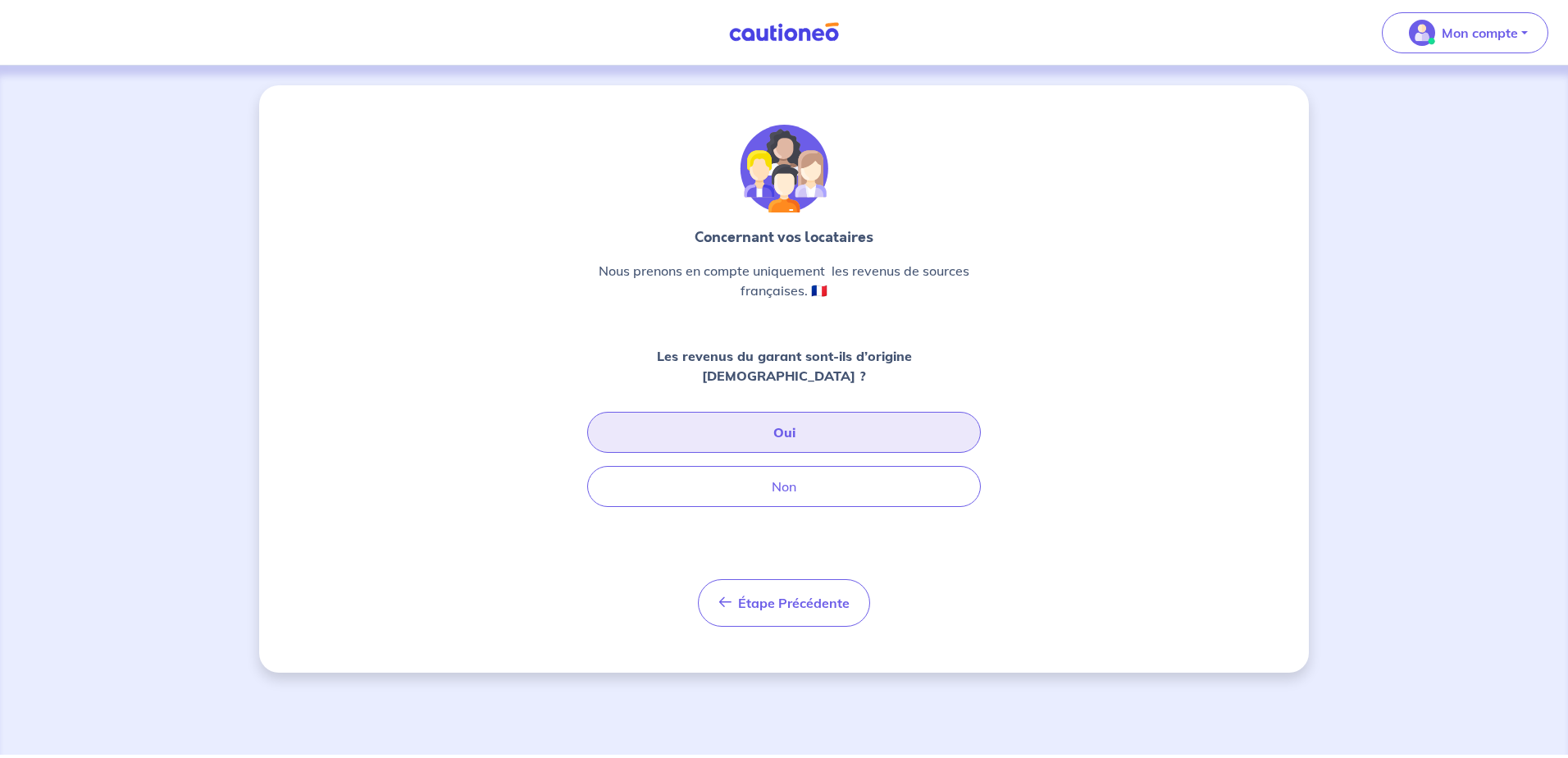
click at [868, 412] on button "Oui" at bounding box center [784, 433] width 394 height 41
